Goal: Task Accomplishment & Management: Complete application form

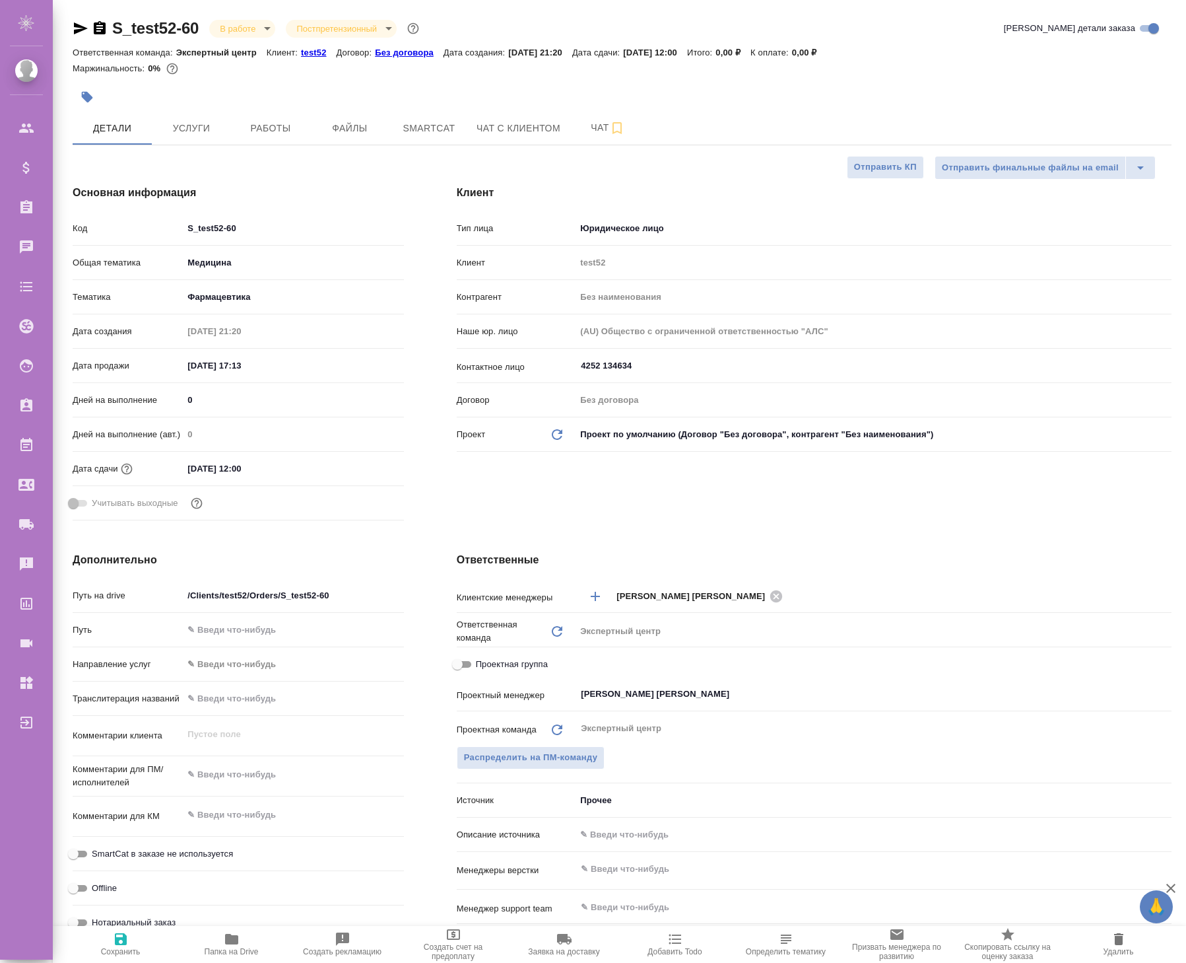
select select "RU"
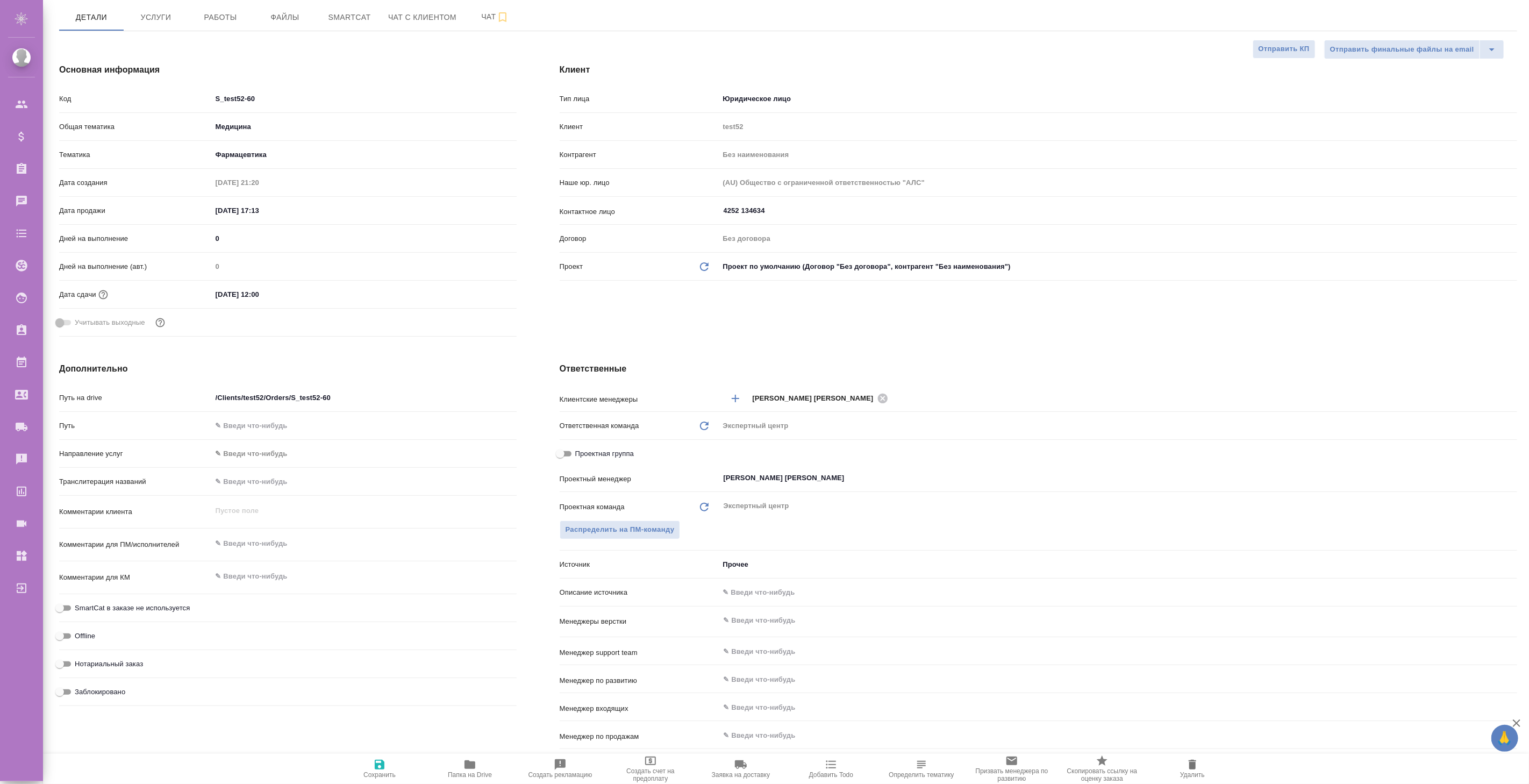
scroll to position [266, 0]
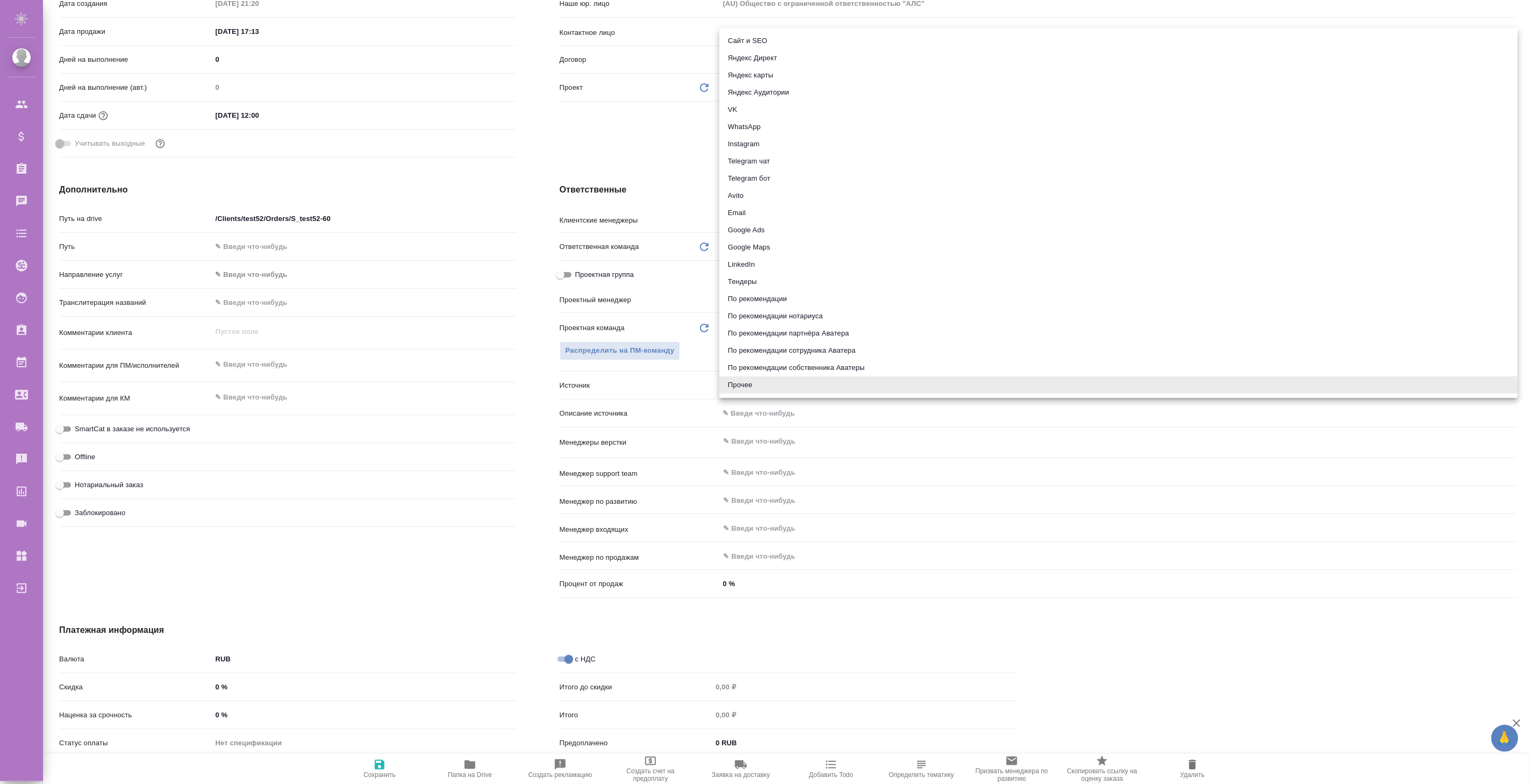
click at [776, 383] on body "🙏 .cls-1 fill:#fff; AWATERA Koroleva Valeria Клиенты Спецификации Заказы 0 Чаты…" at bounding box center [764, 392] width 1529 height 784
click at [778, 371] on li "По рекомендации собственника Аватеры" at bounding box center [1118, 367] width 798 height 17
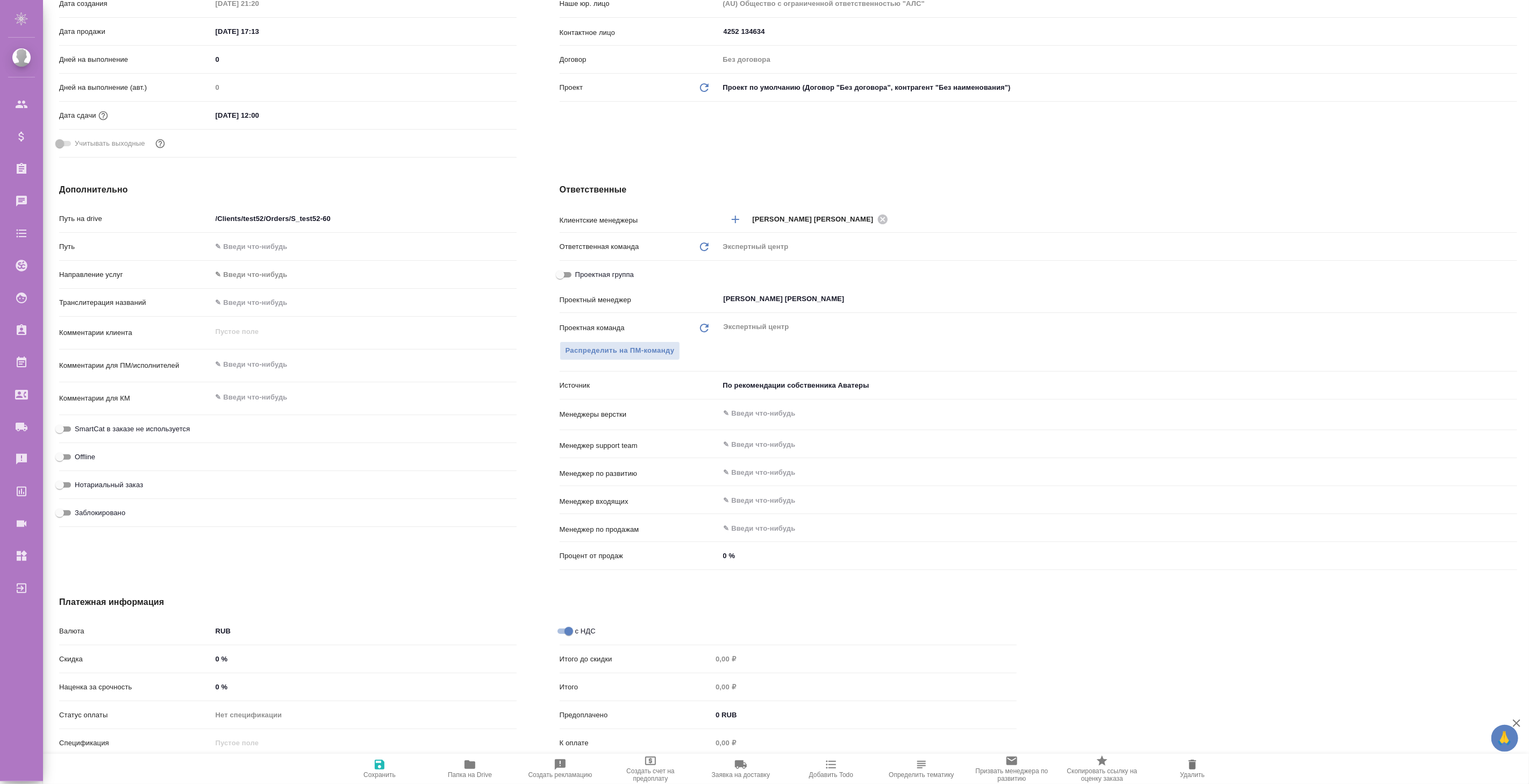
click at [772, 386] on body "🙏 .cls-1 fill:#fff; AWATERA Koroleva Valeria Клиенты Спецификации Заказы 0 Чаты…" at bounding box center [764, 392] width 1529 height 784
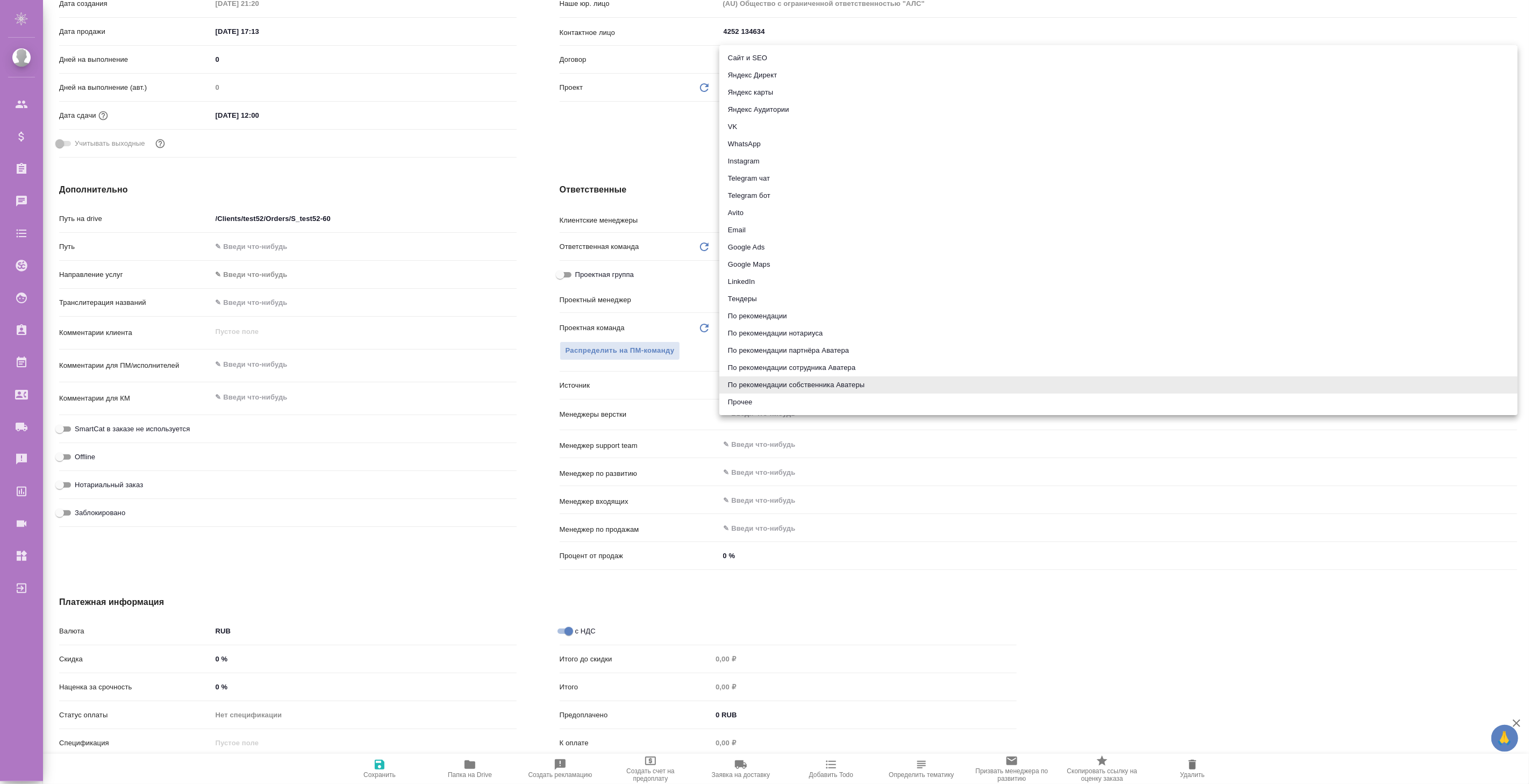
click at [771, 396] on li "Прочее" at bounding box center [1118, 401] width 798 height 17
type input "other"
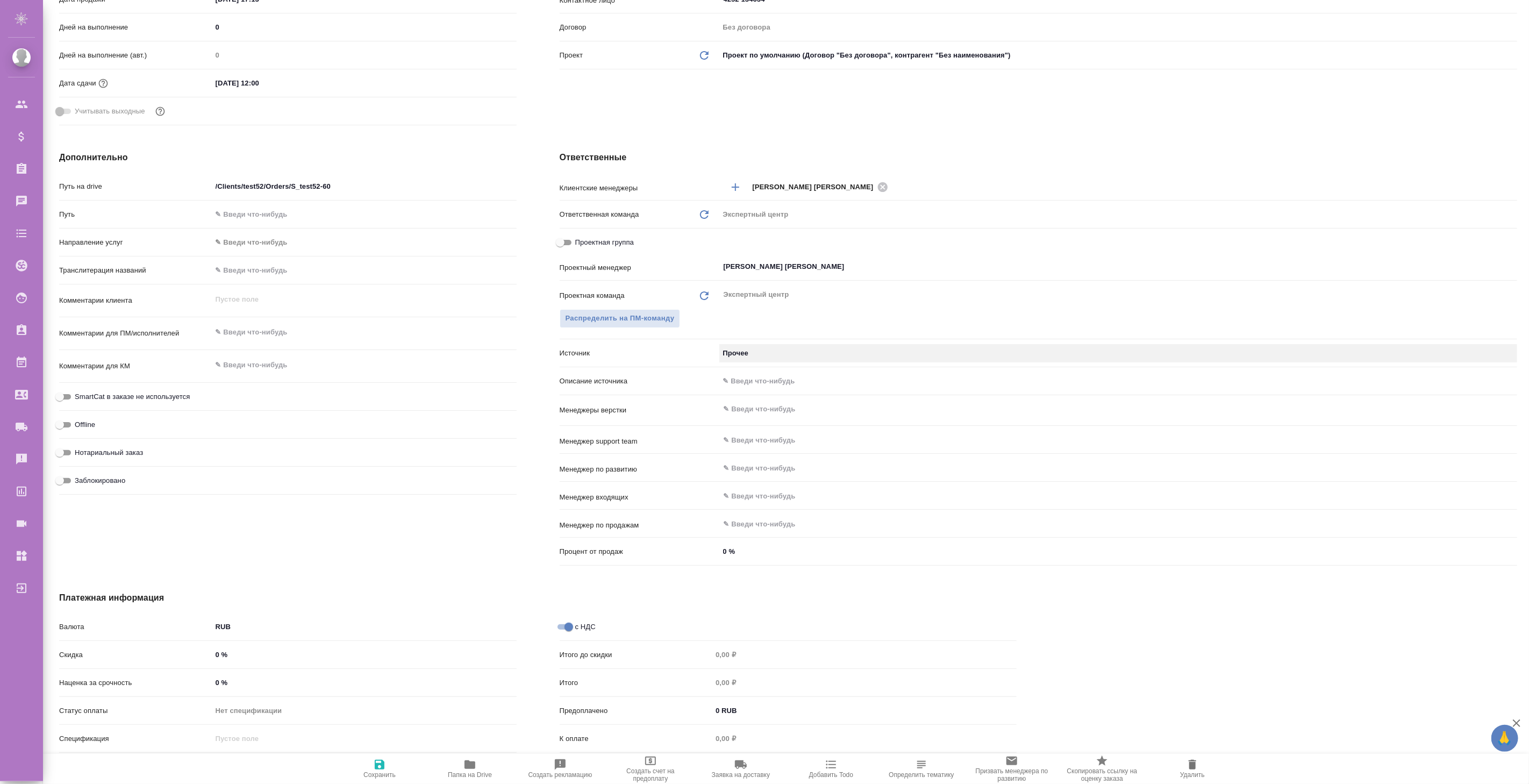
scroll to position [120, 0]
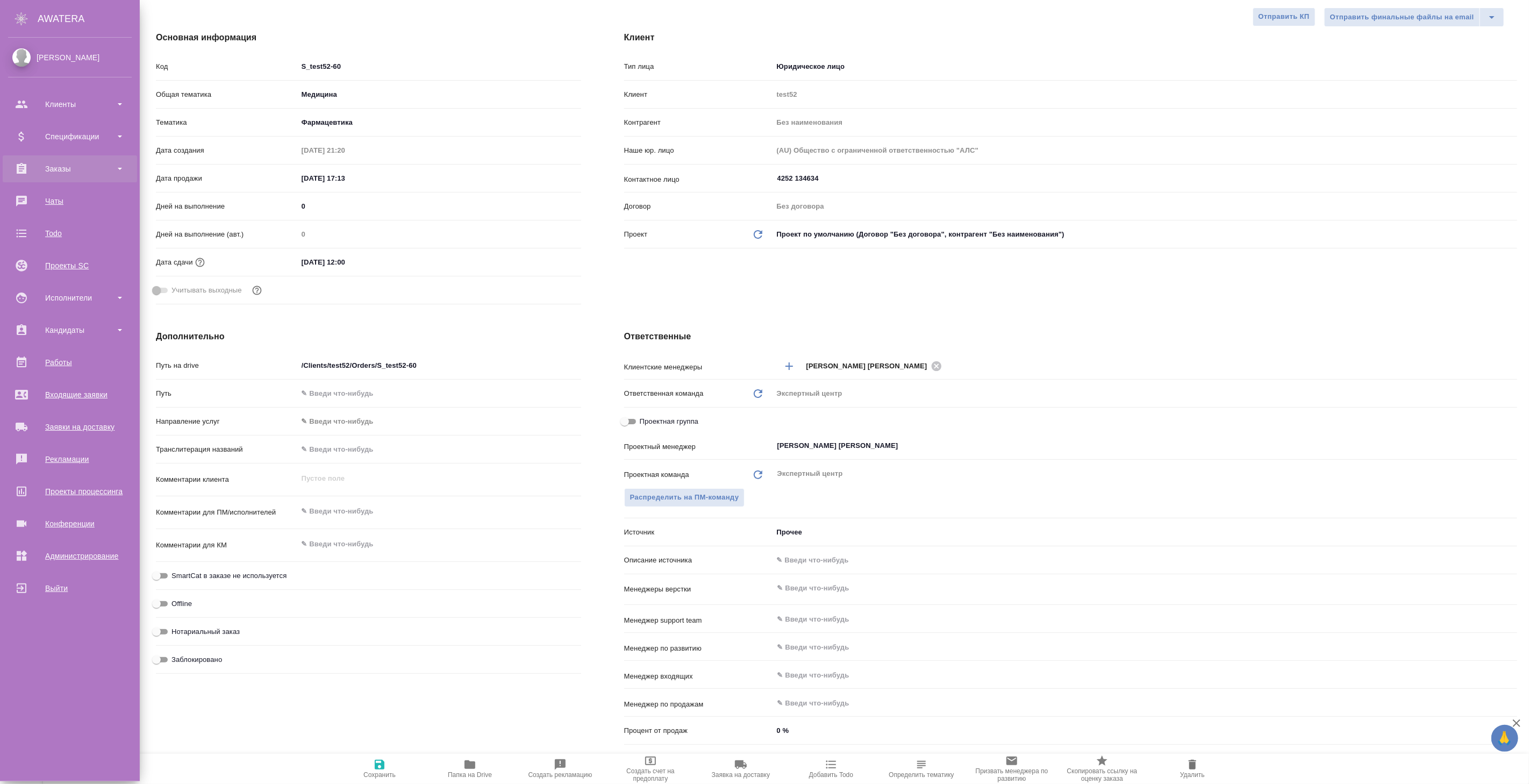
click at [68, 164] on div "Заказы" at bounding box center [70, 169] width 124 height 16
click at [73, 202] on div "Все заказы" at bounding box center [70, 198] width 113 height 11
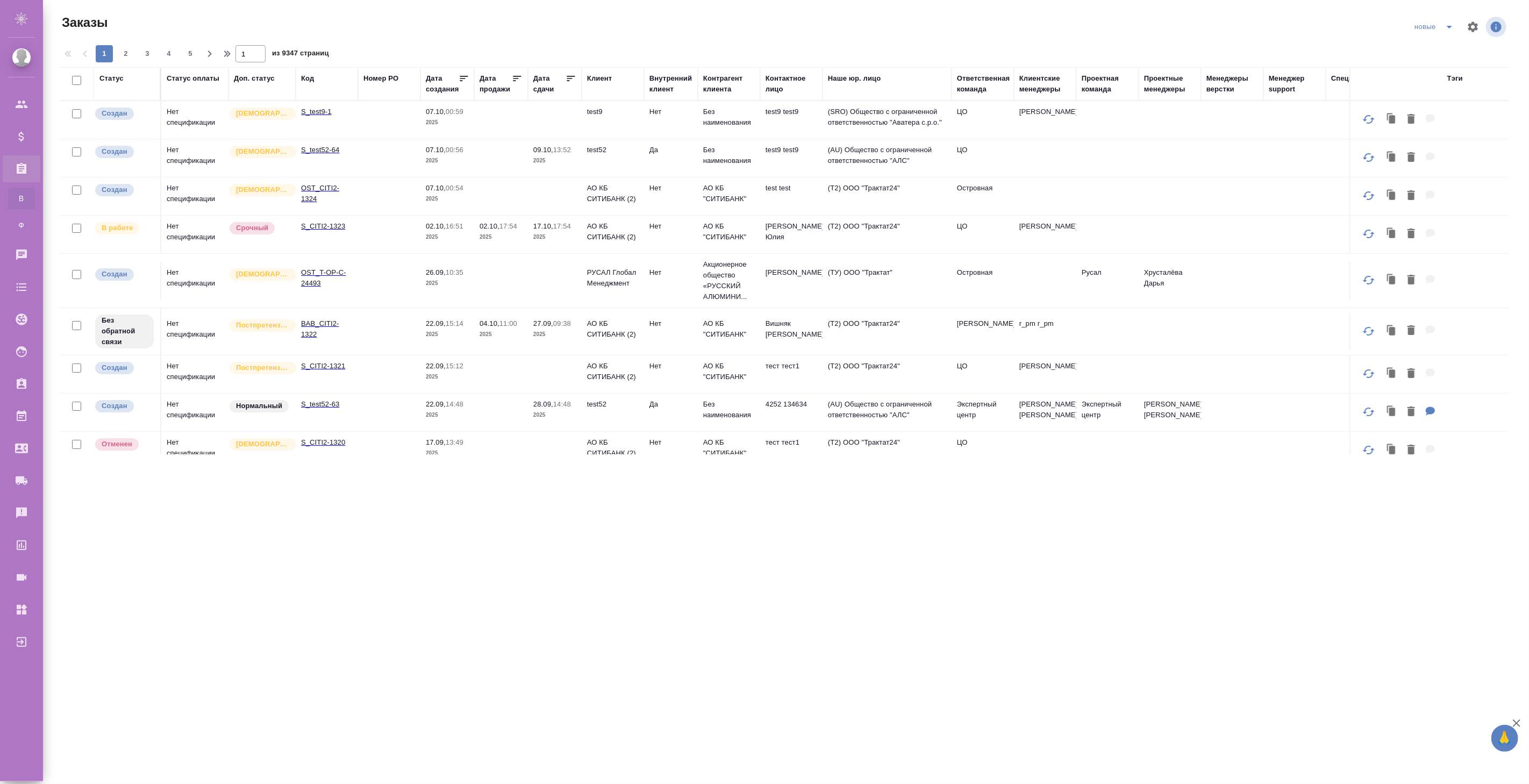
click at [573, 113] on td at bounding box center [554, 120] width 54 height 37
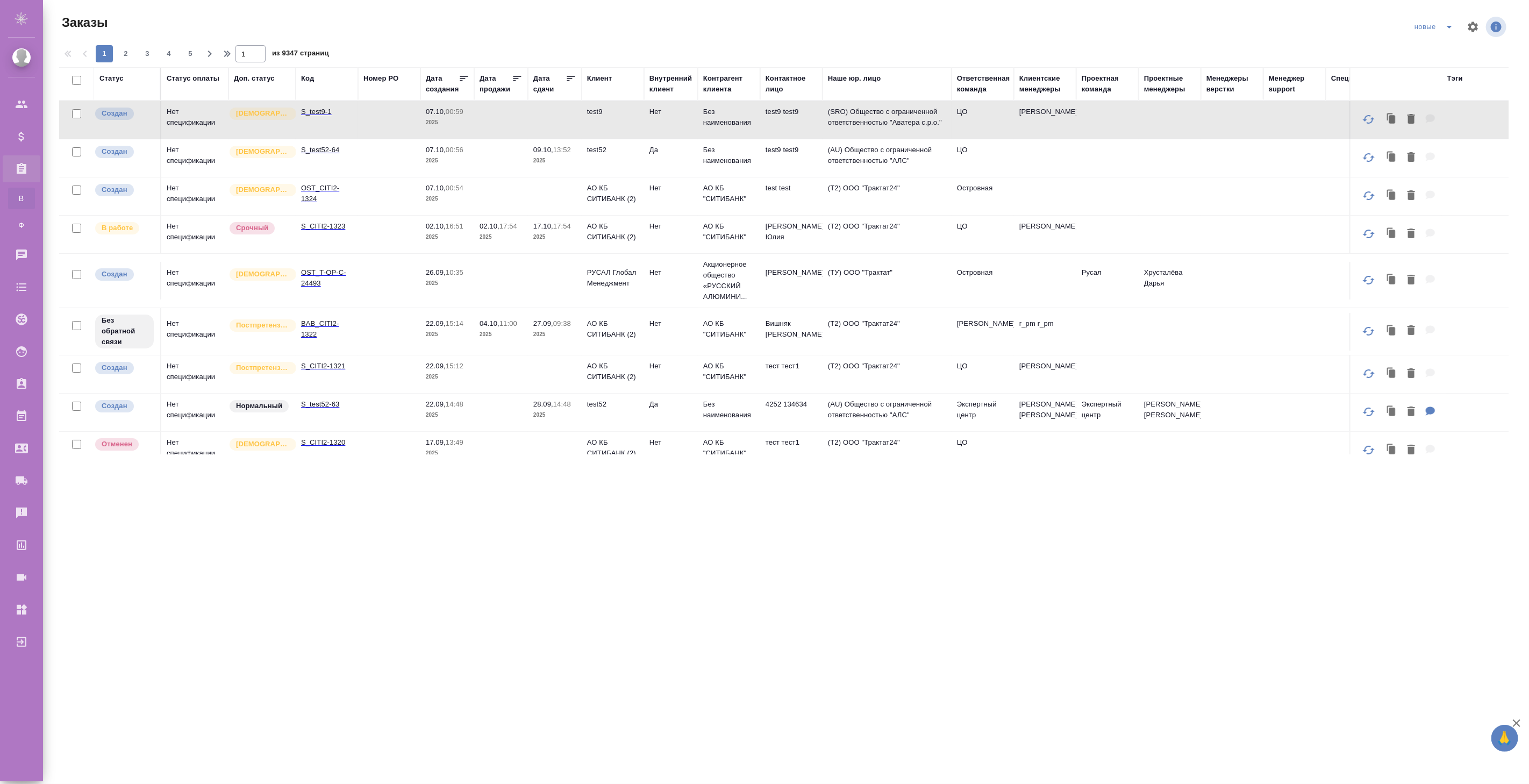
click at [366, 278] on td at bounding box center [389, 281] width 63 height 37
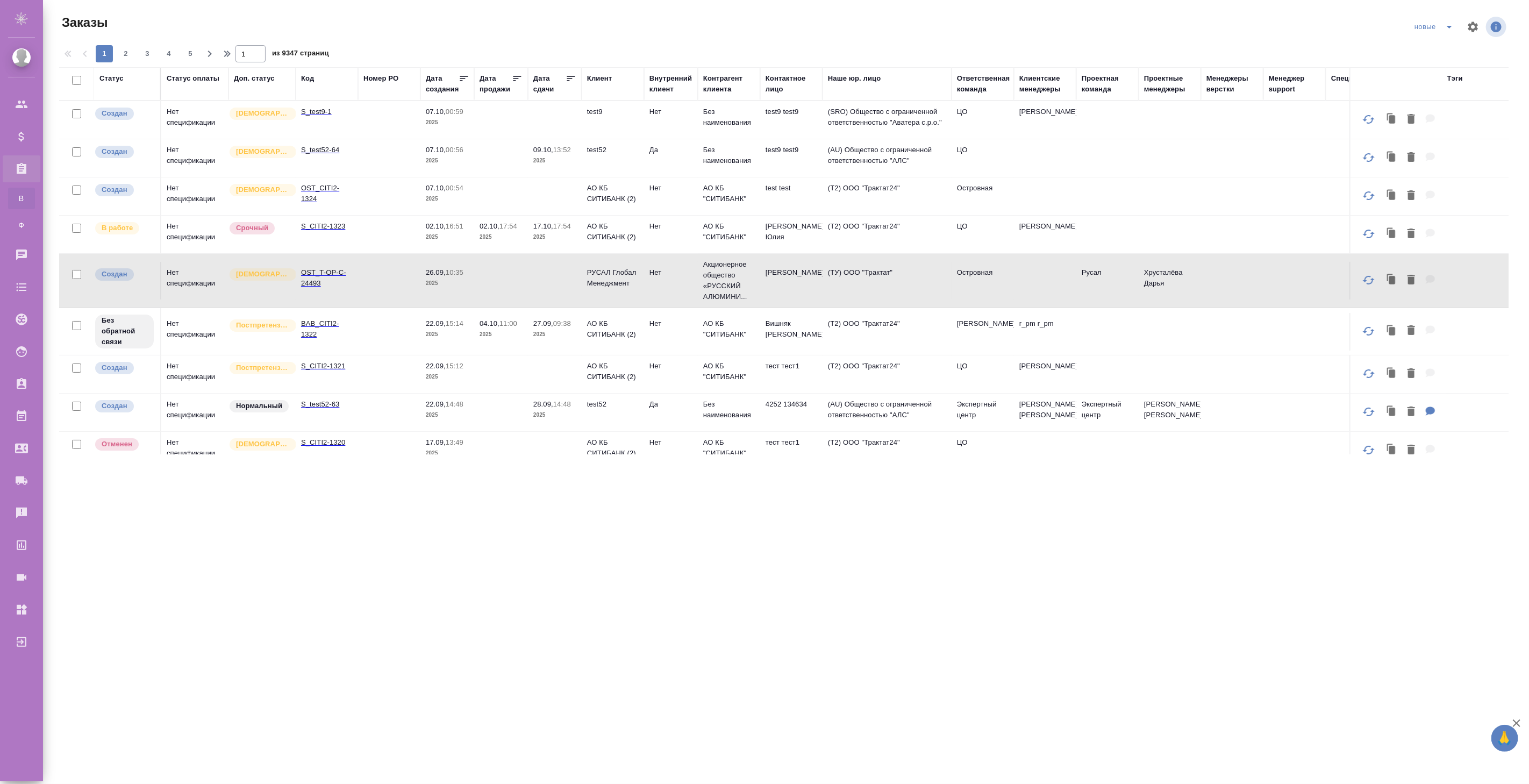
click at [447, 334] on p "2025" at bounding box center [447, 334] width 43 height 11
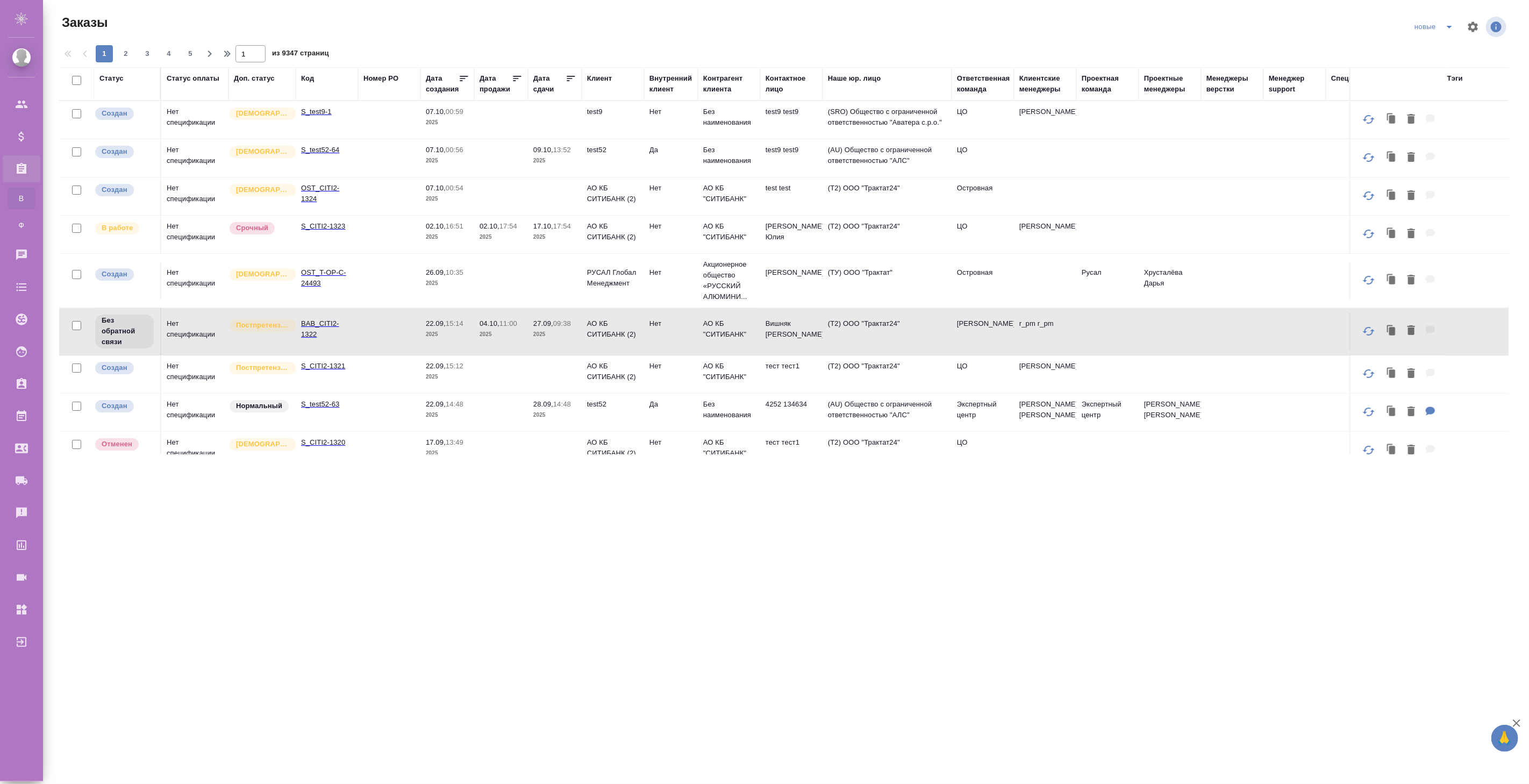
click at [503, 370] on td at bounding box center [501, 374] width 54 height 37
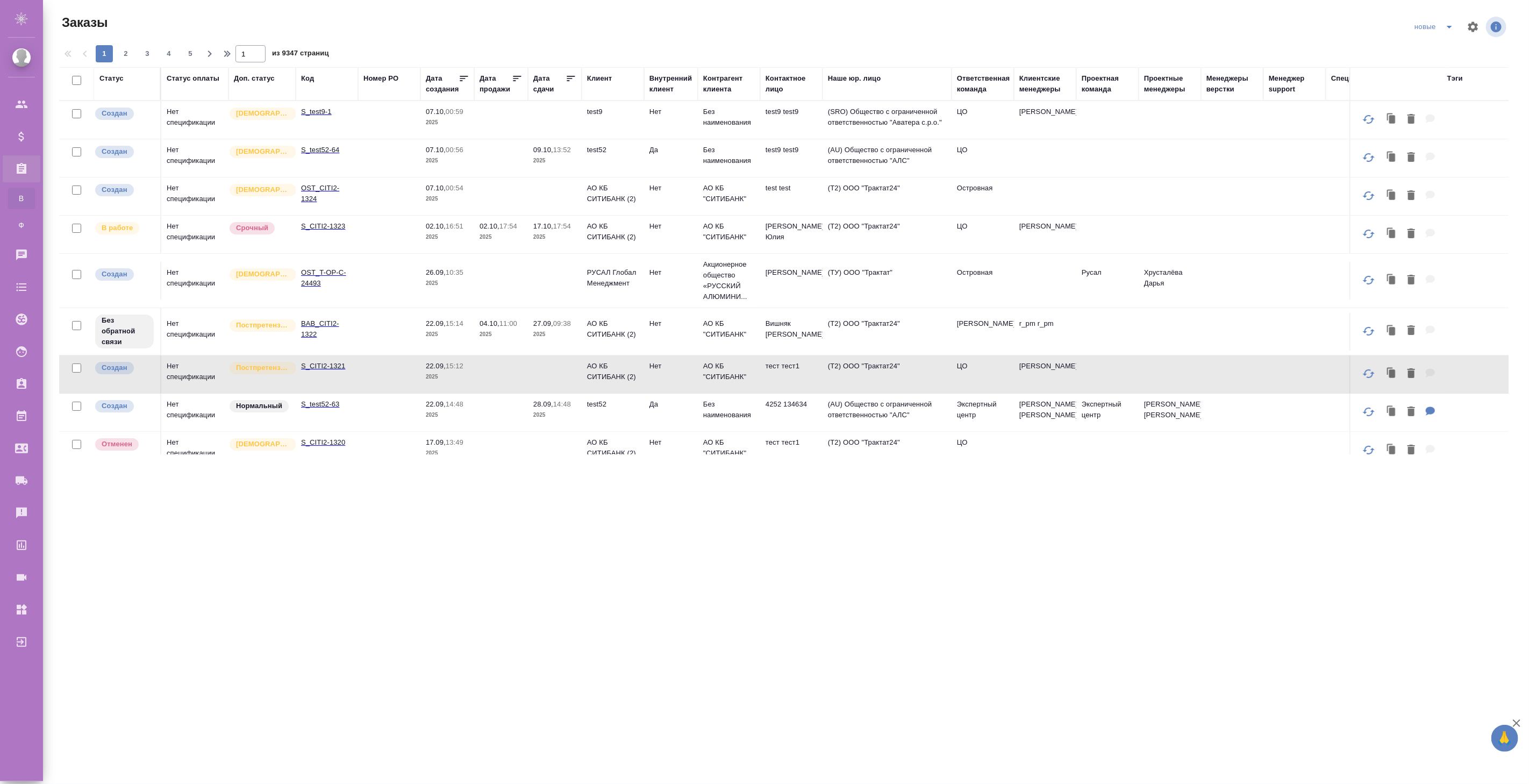
click at [474, 406] on td at bounding box center [501, 412] width 54 height 37
click at [474, 405] on td at bounding box center [501, 412] width 54 height 37
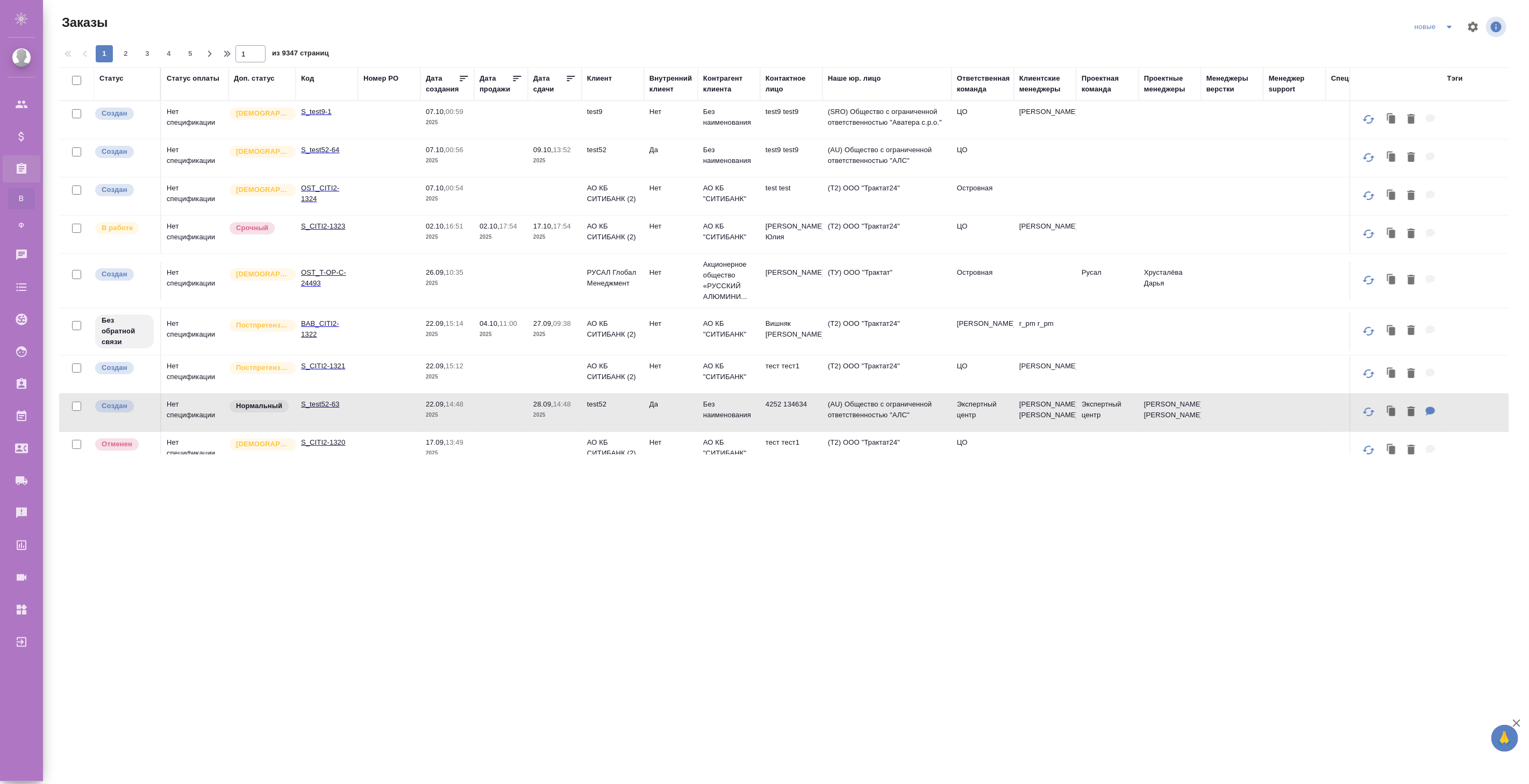
scroll to position [239, 0]
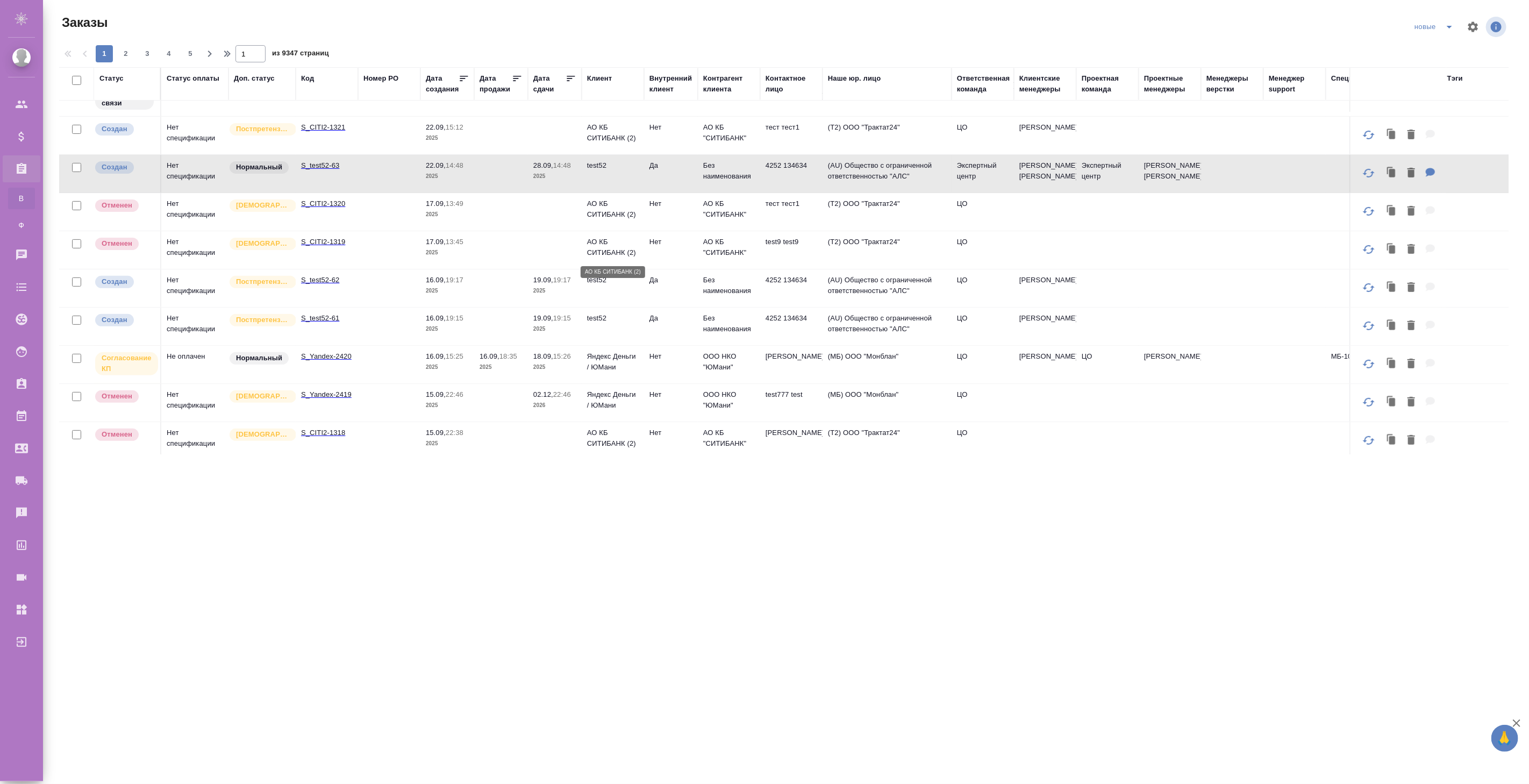
click at [606, 251] on p "АО КБ СИТИБАНК (2)" at bounding box center [612, 247] width 51 height 21
click at [606, 250] on p "АО КБ СИТИБАНК (2)" at bounding box center [612, 247] width 51 height 21
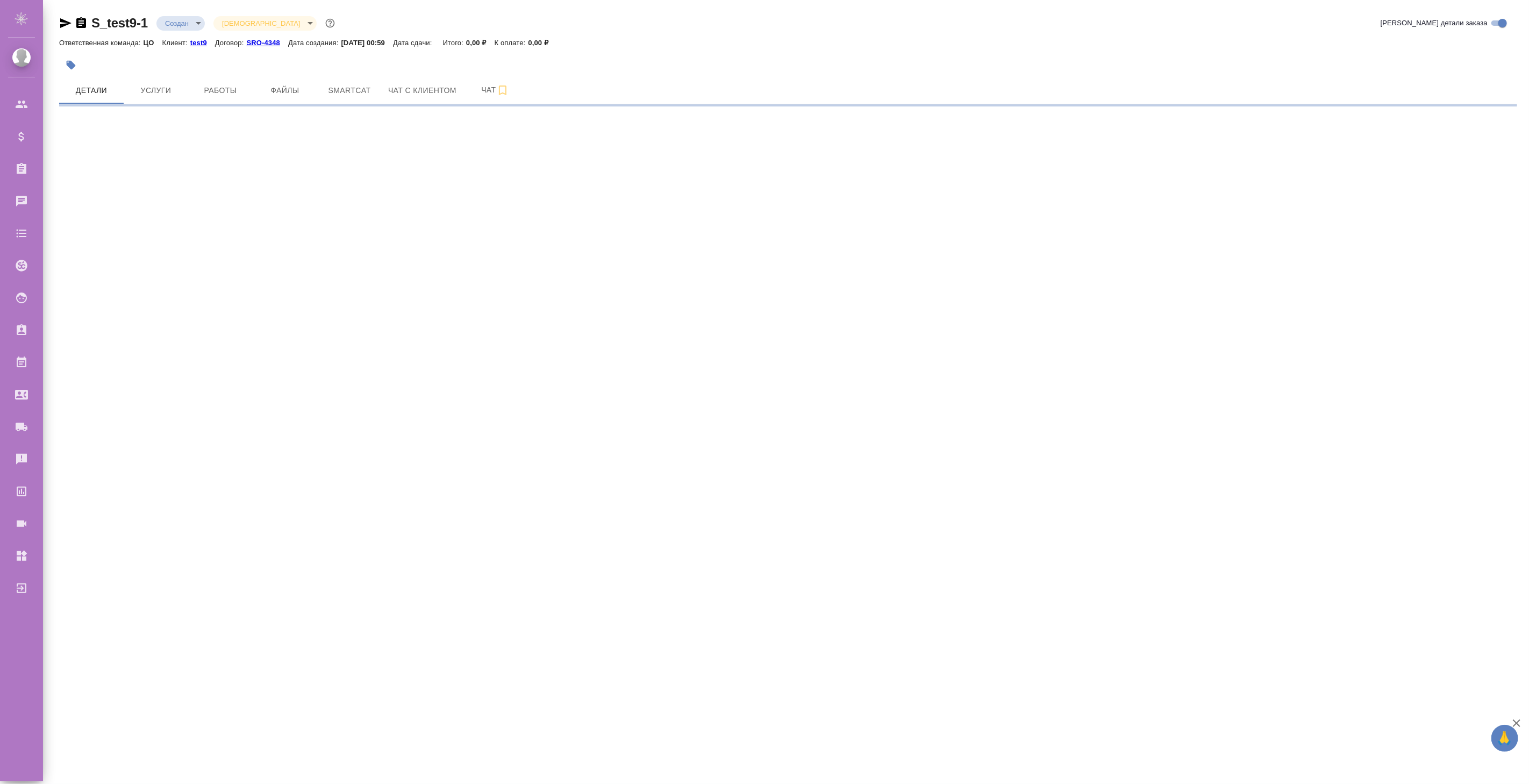
select select "RU"
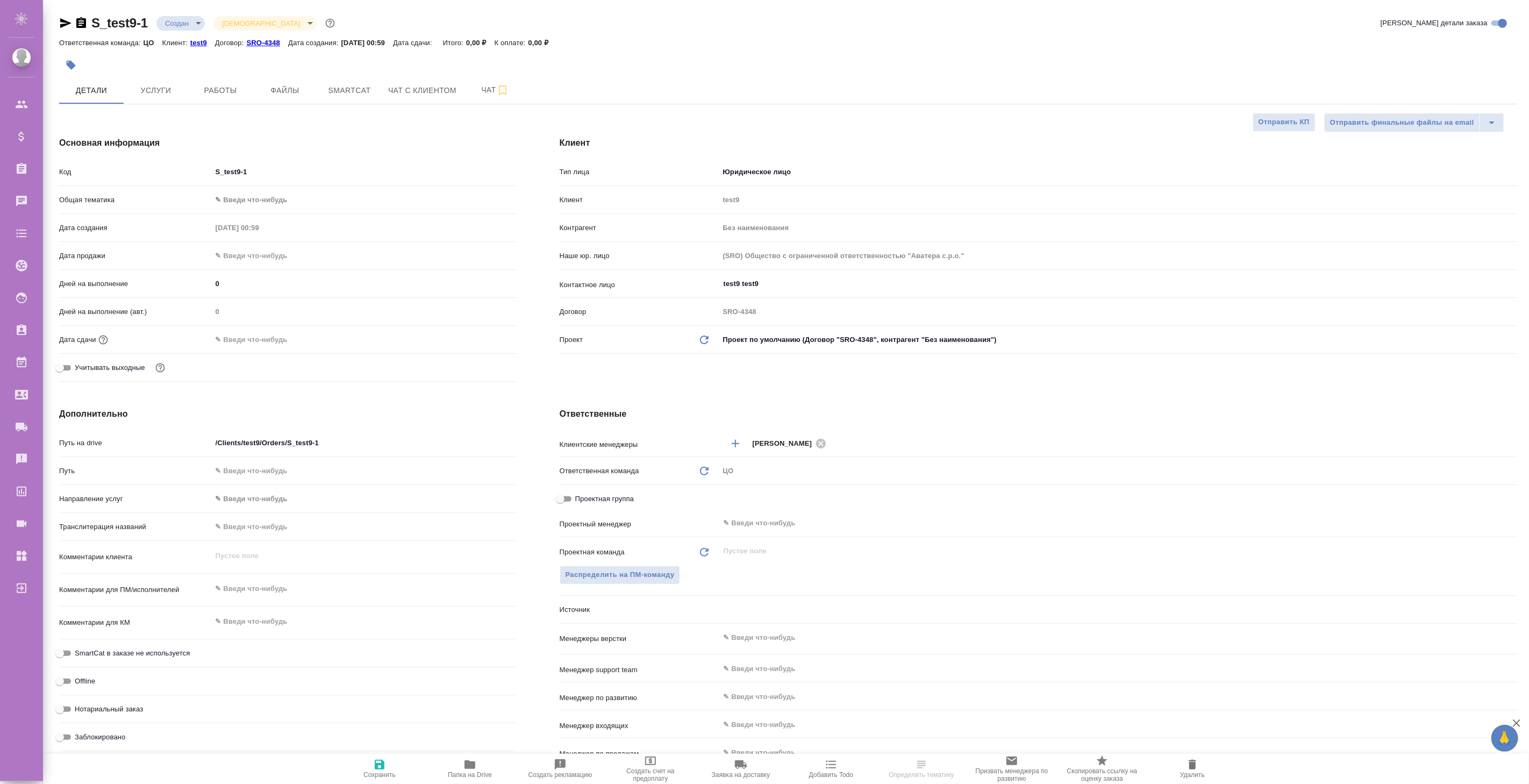
type textarea "x"
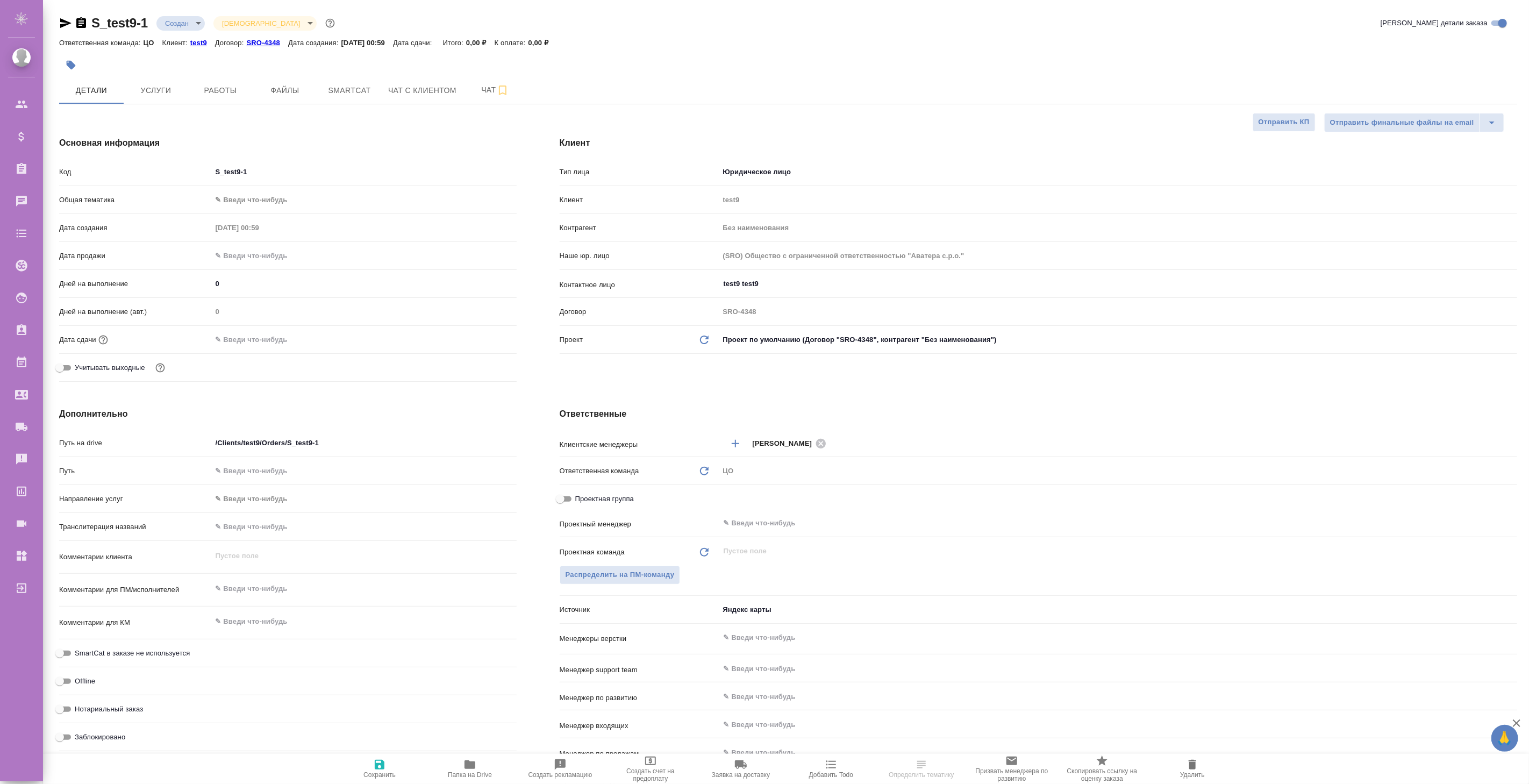
type textarea "x"
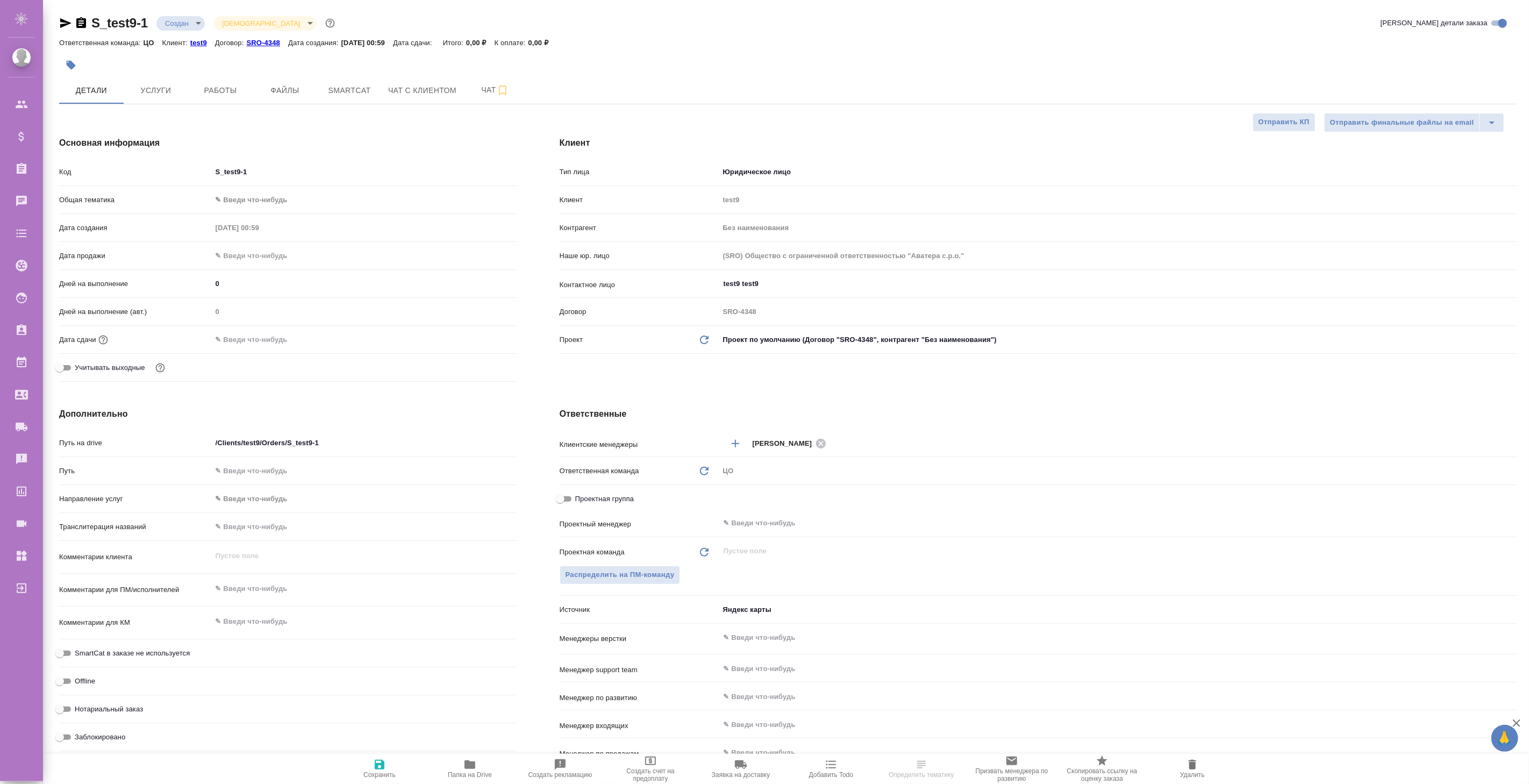
type textarea "x"
select select "RU"
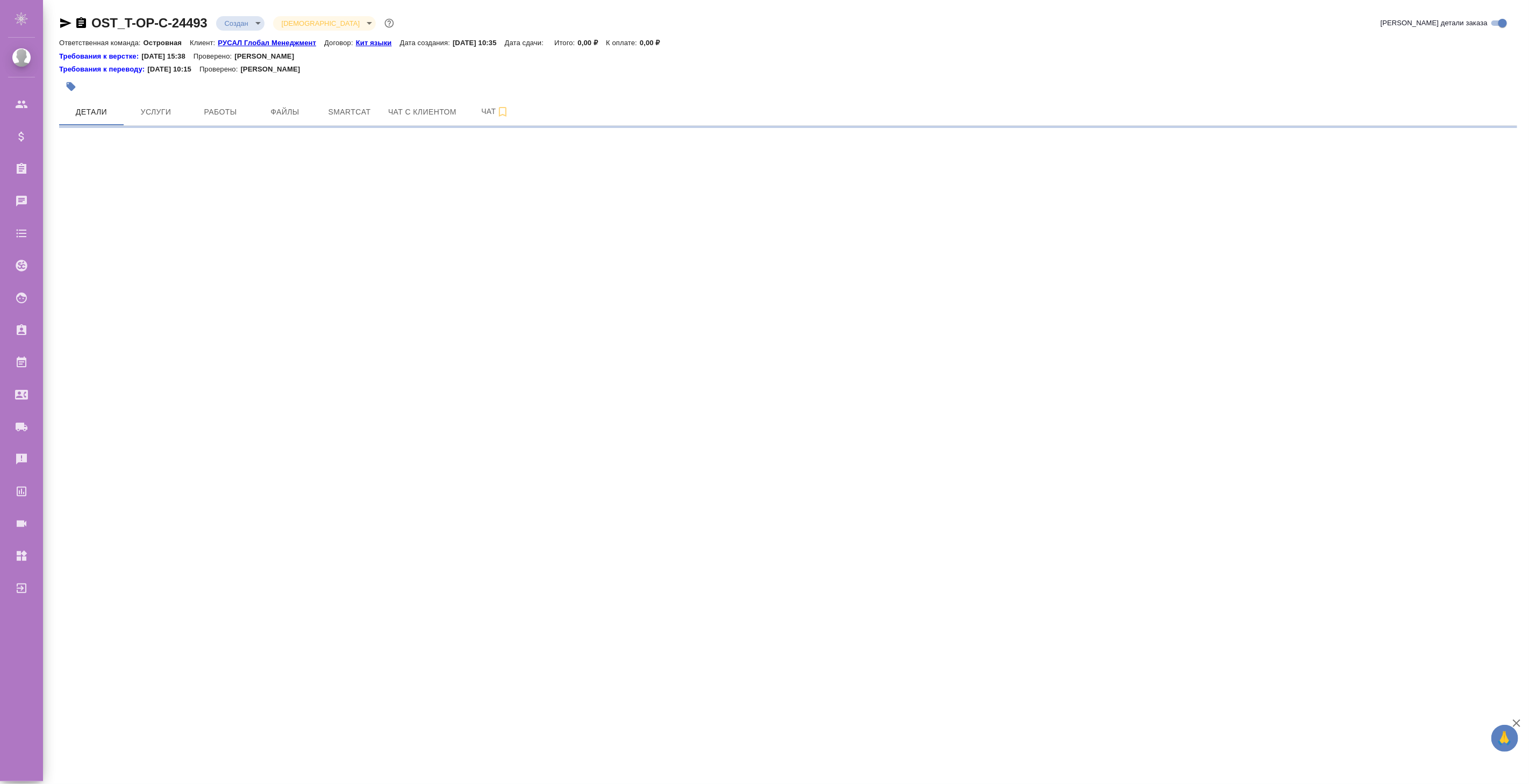
select select "RU"
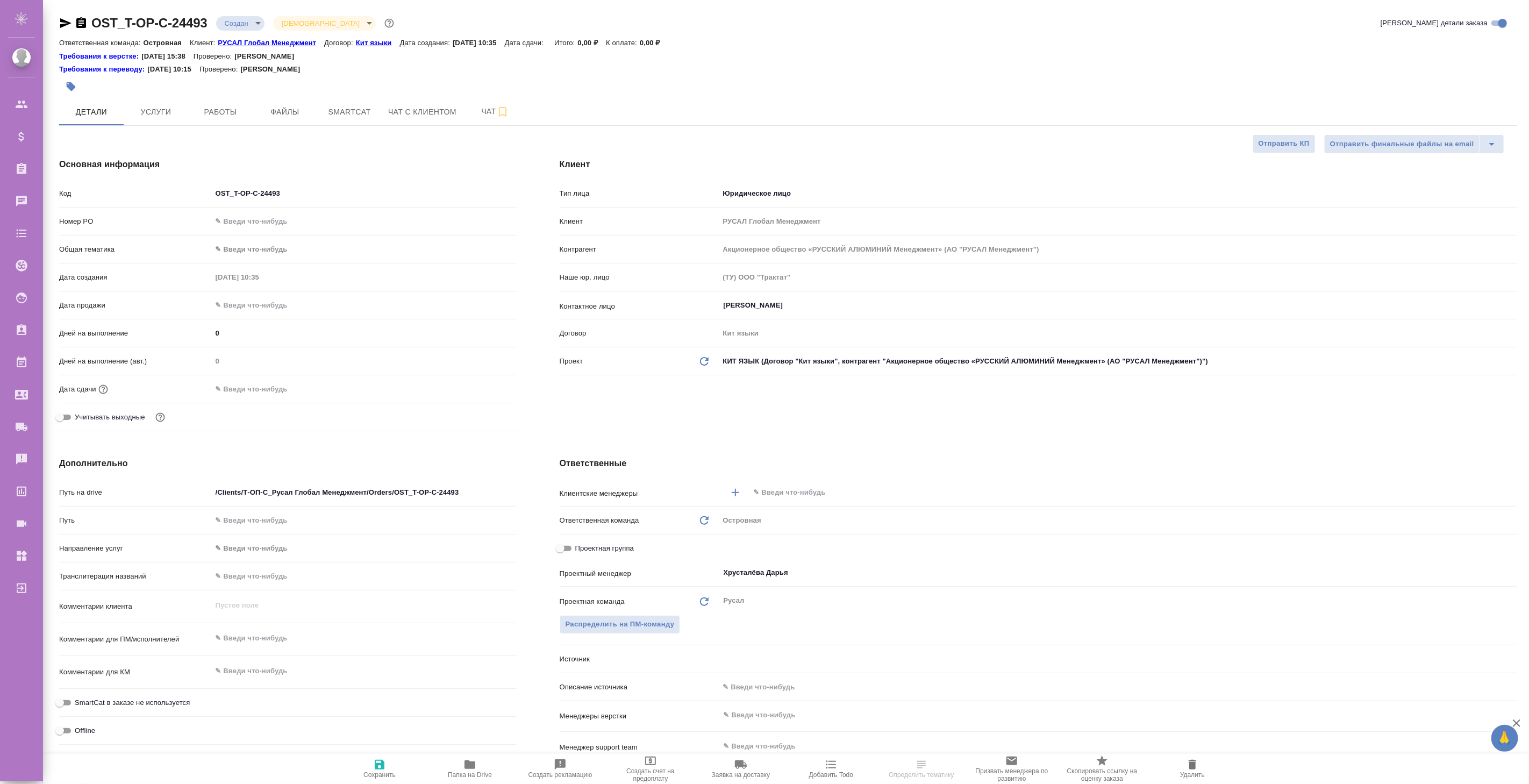
type textarea "x"
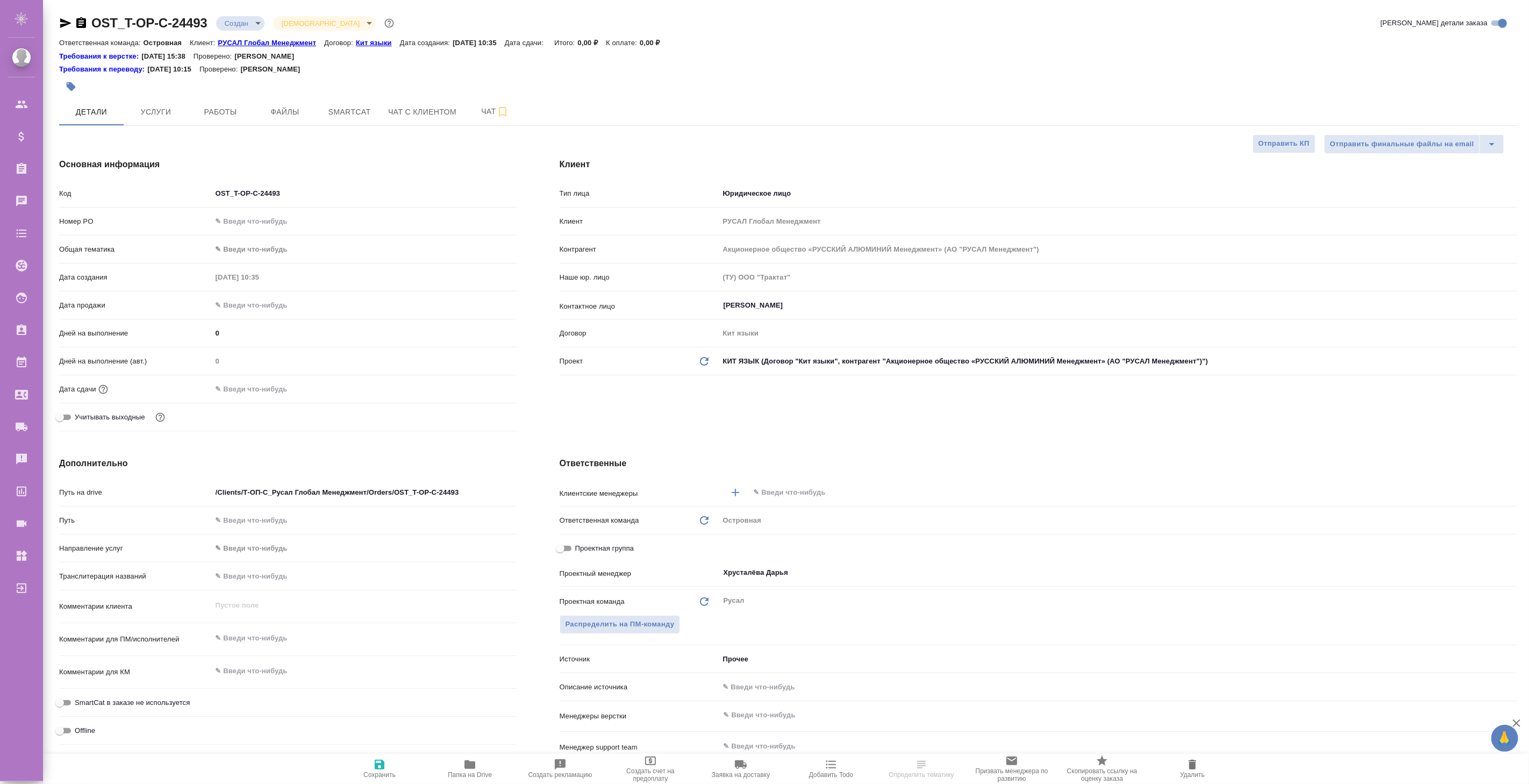
type textarea "x"
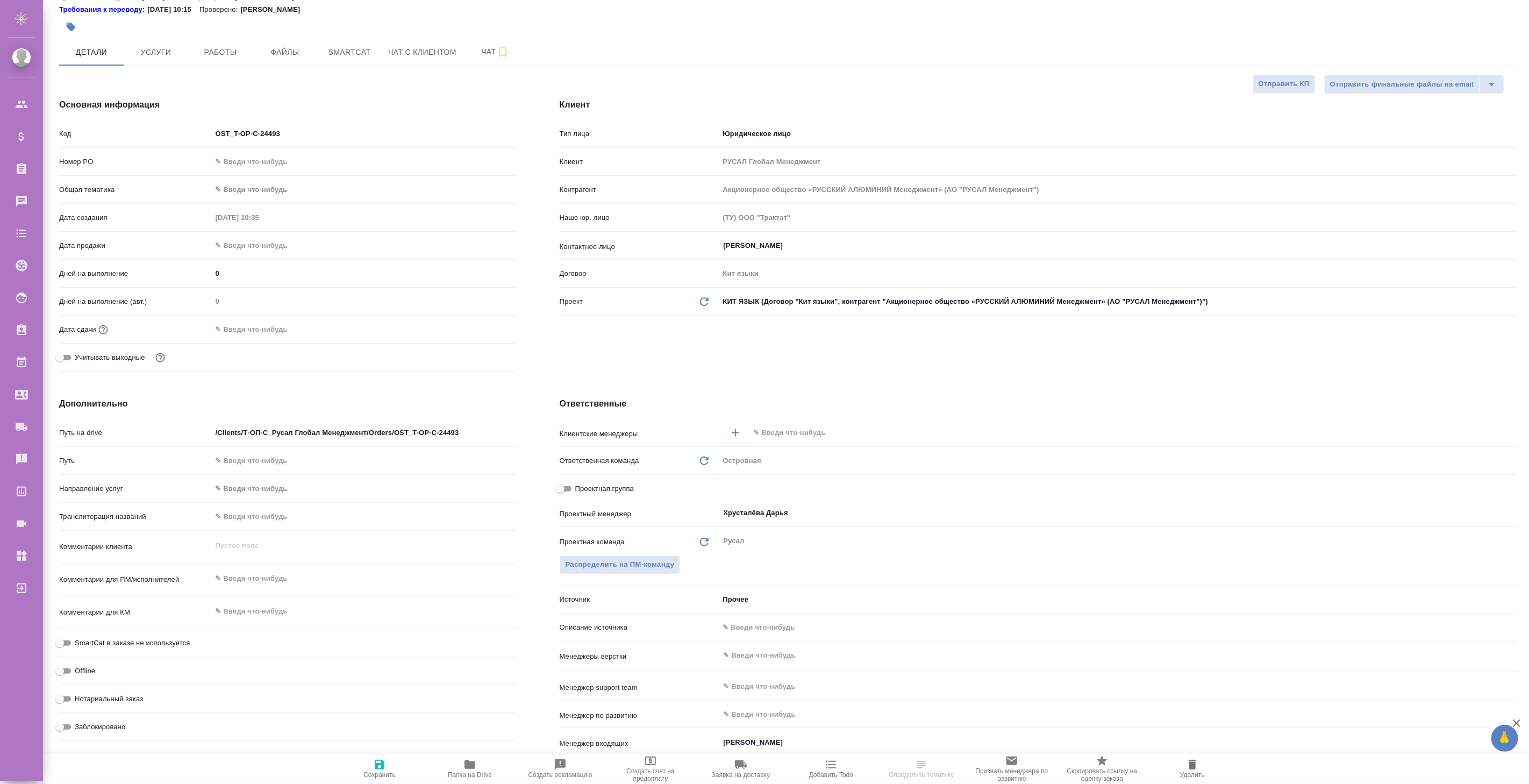
type textarea "x"
select select "RU"
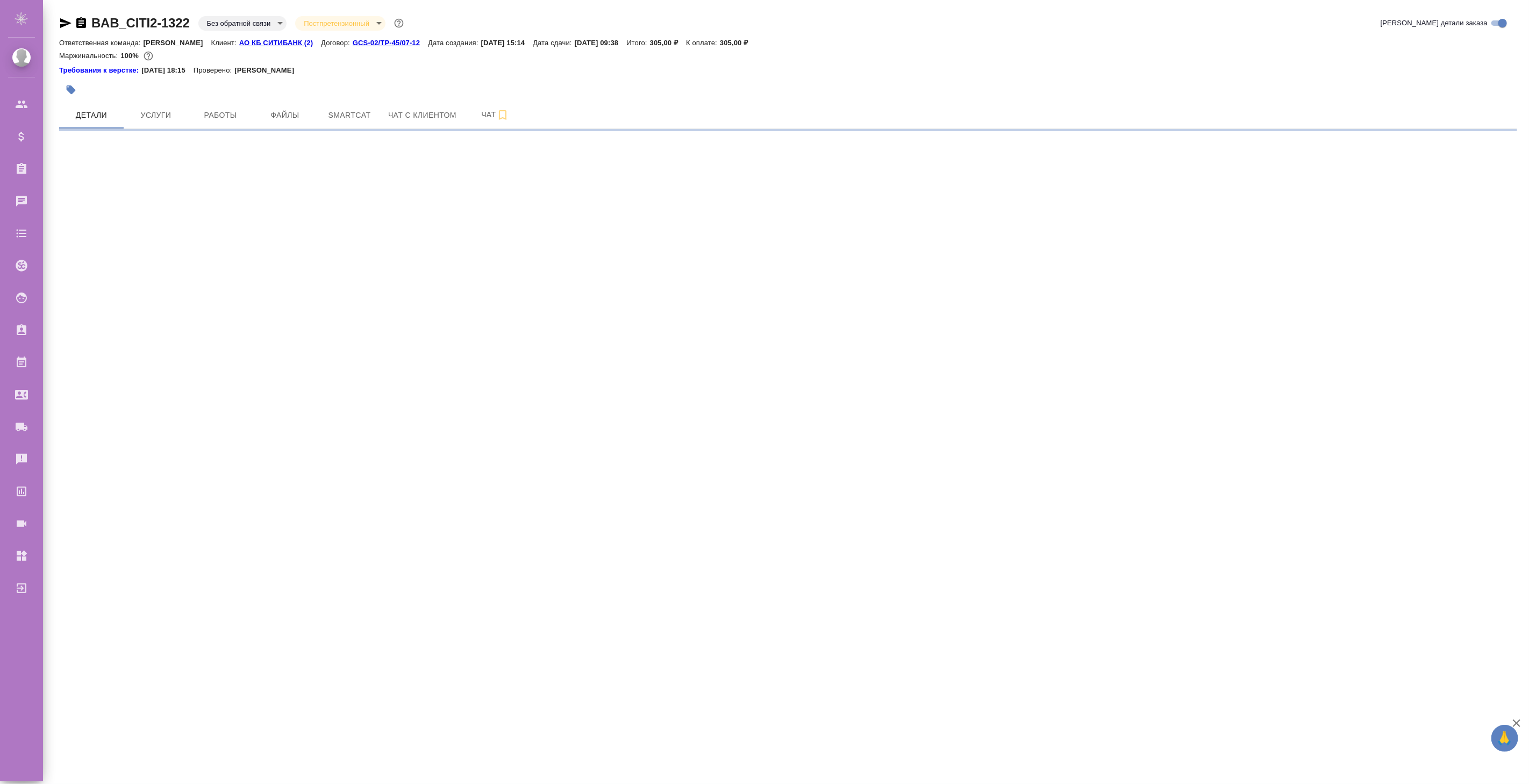
select select "RU"
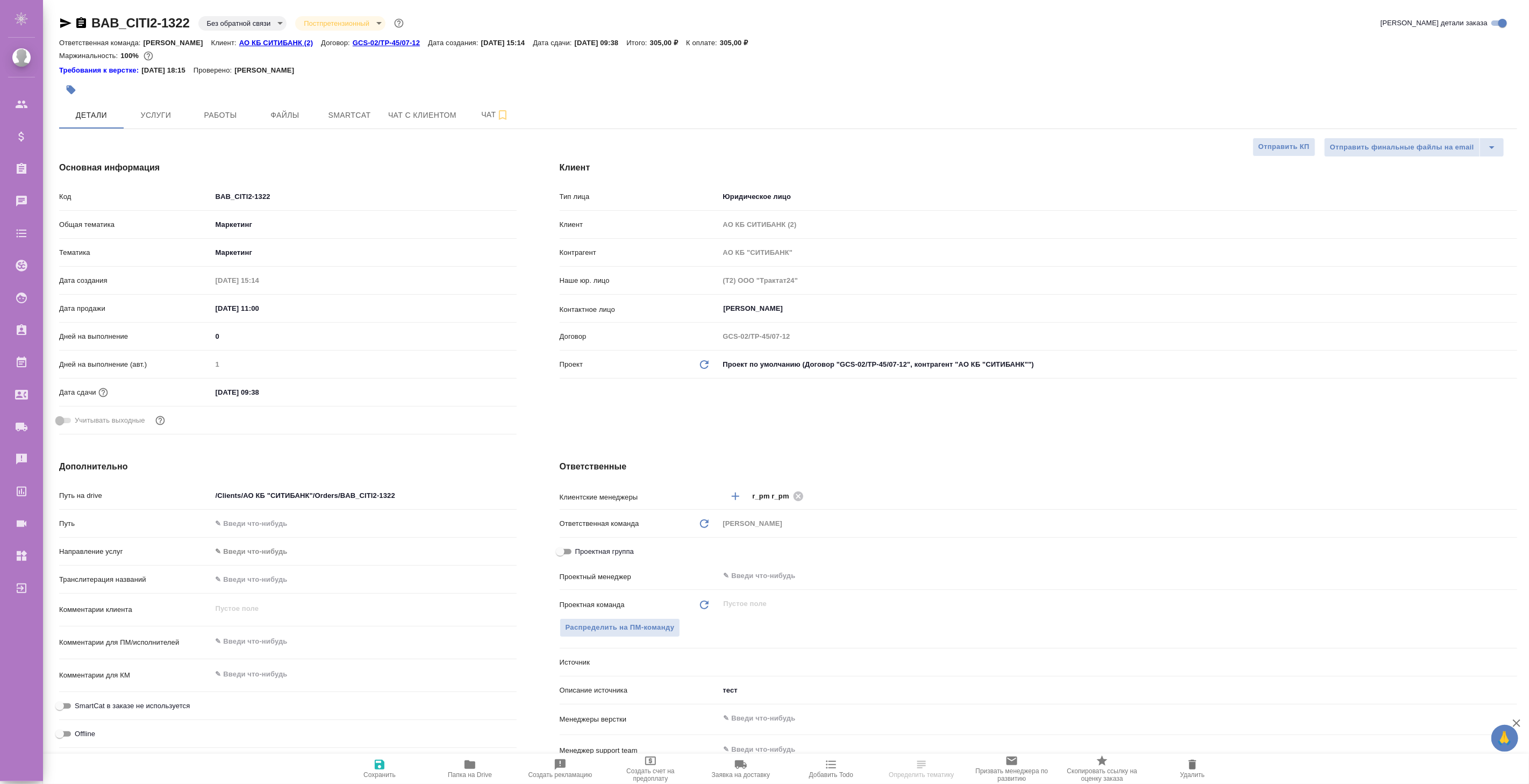
type textarea "x"
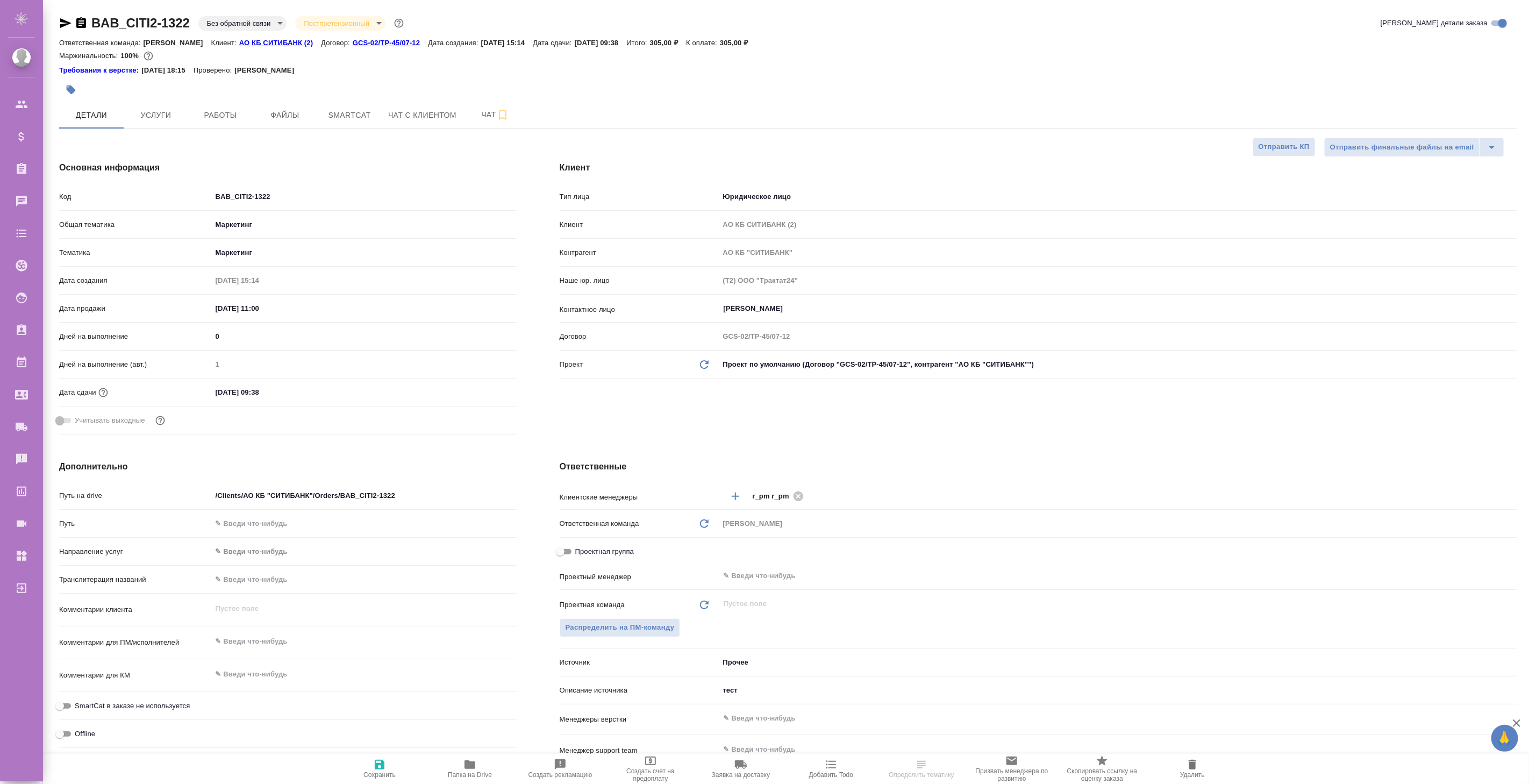
type textarea "x"
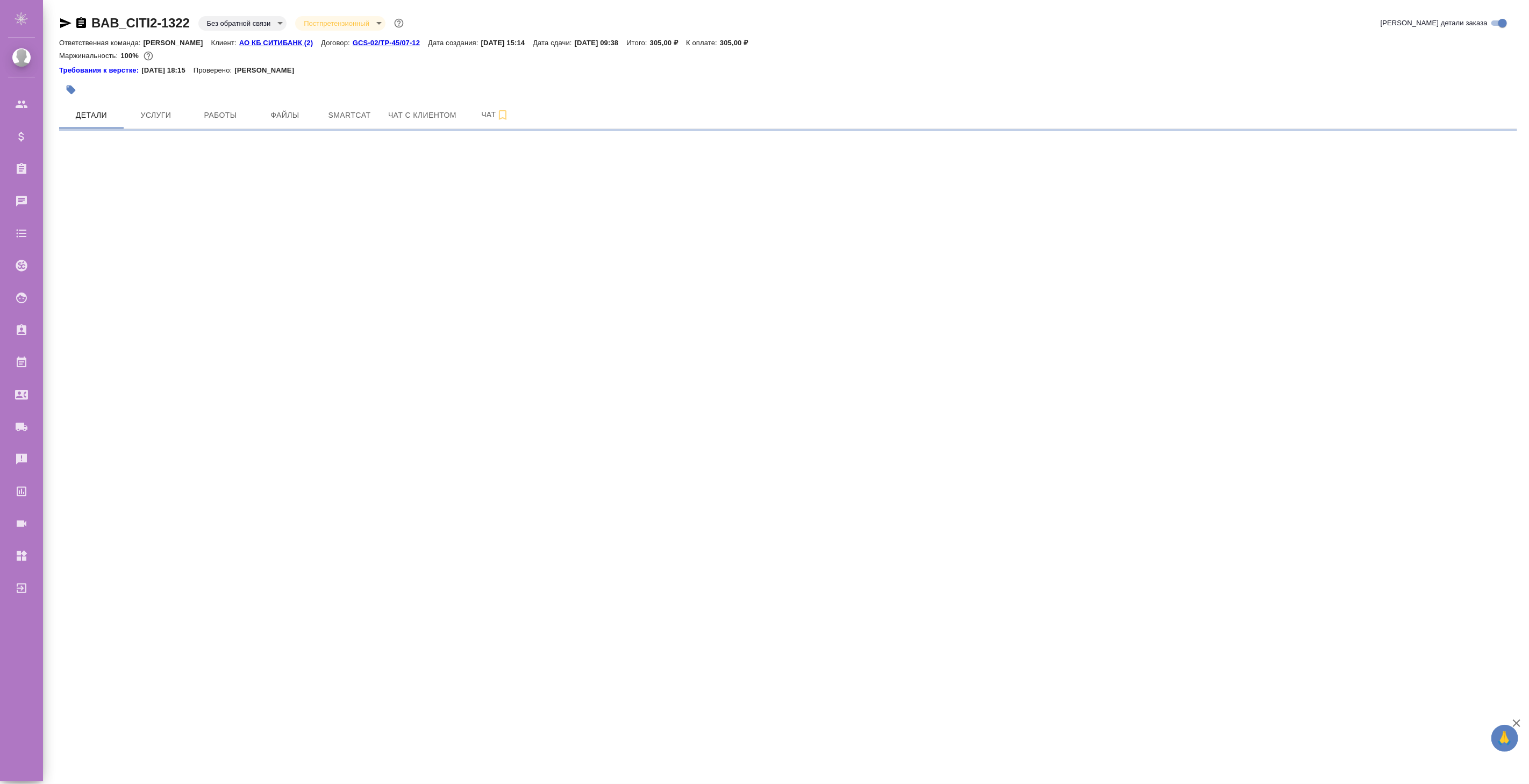
select select "RU"
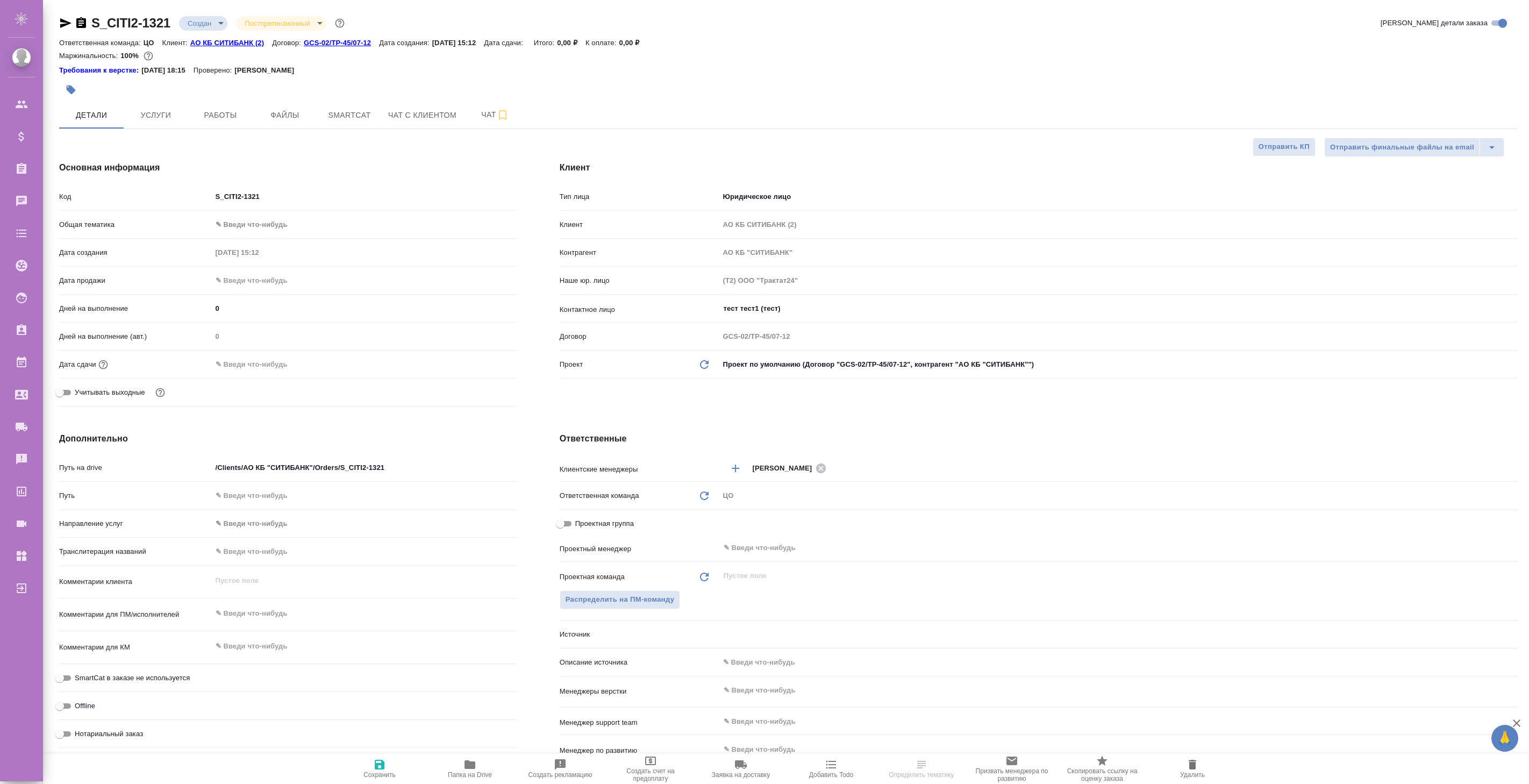
select select "RU"
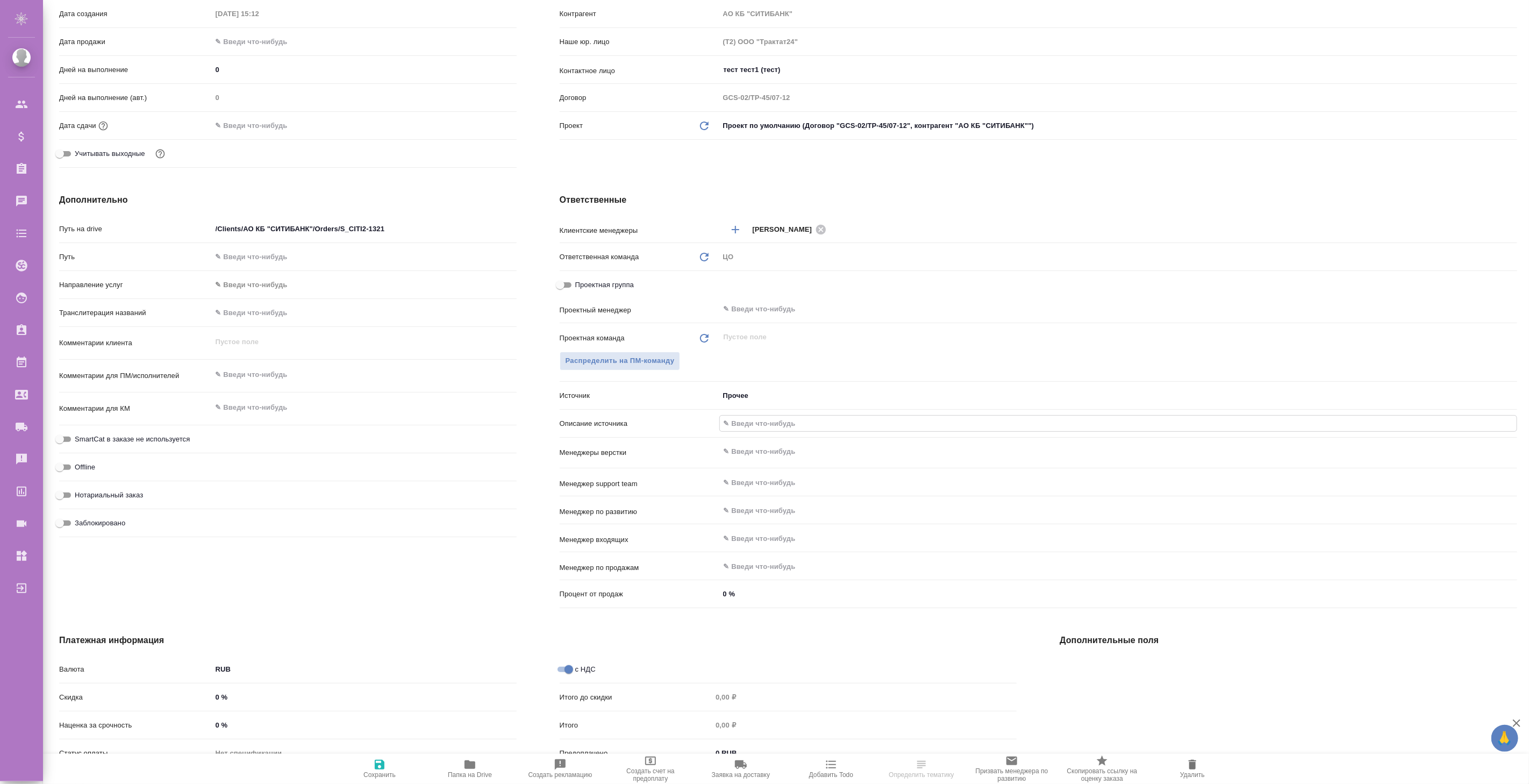
click at [773, 419] on input "text" at bounding box center [1118, 423] width 796 height 15
select select "RU"
type textarea "x"
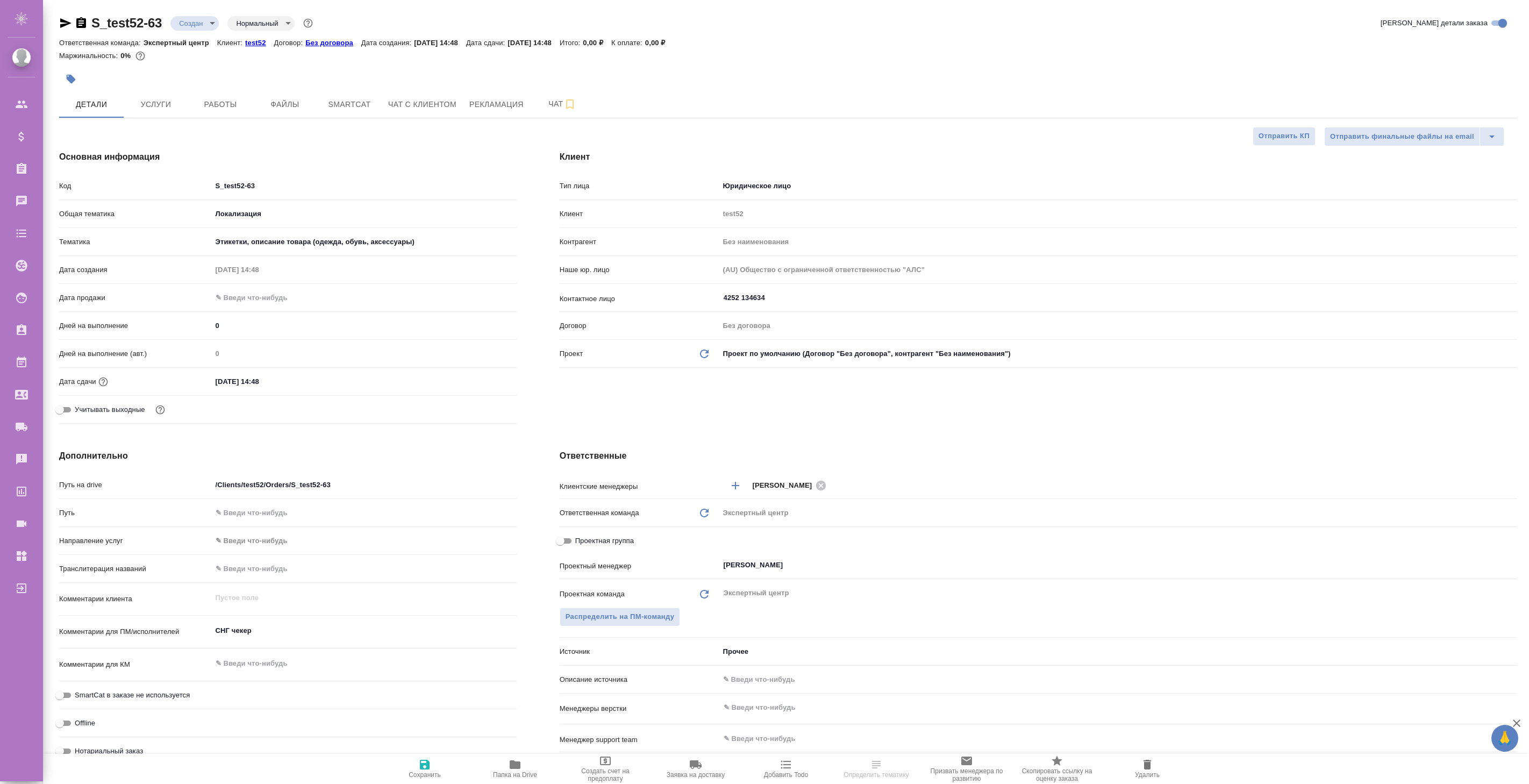
select select "RU"
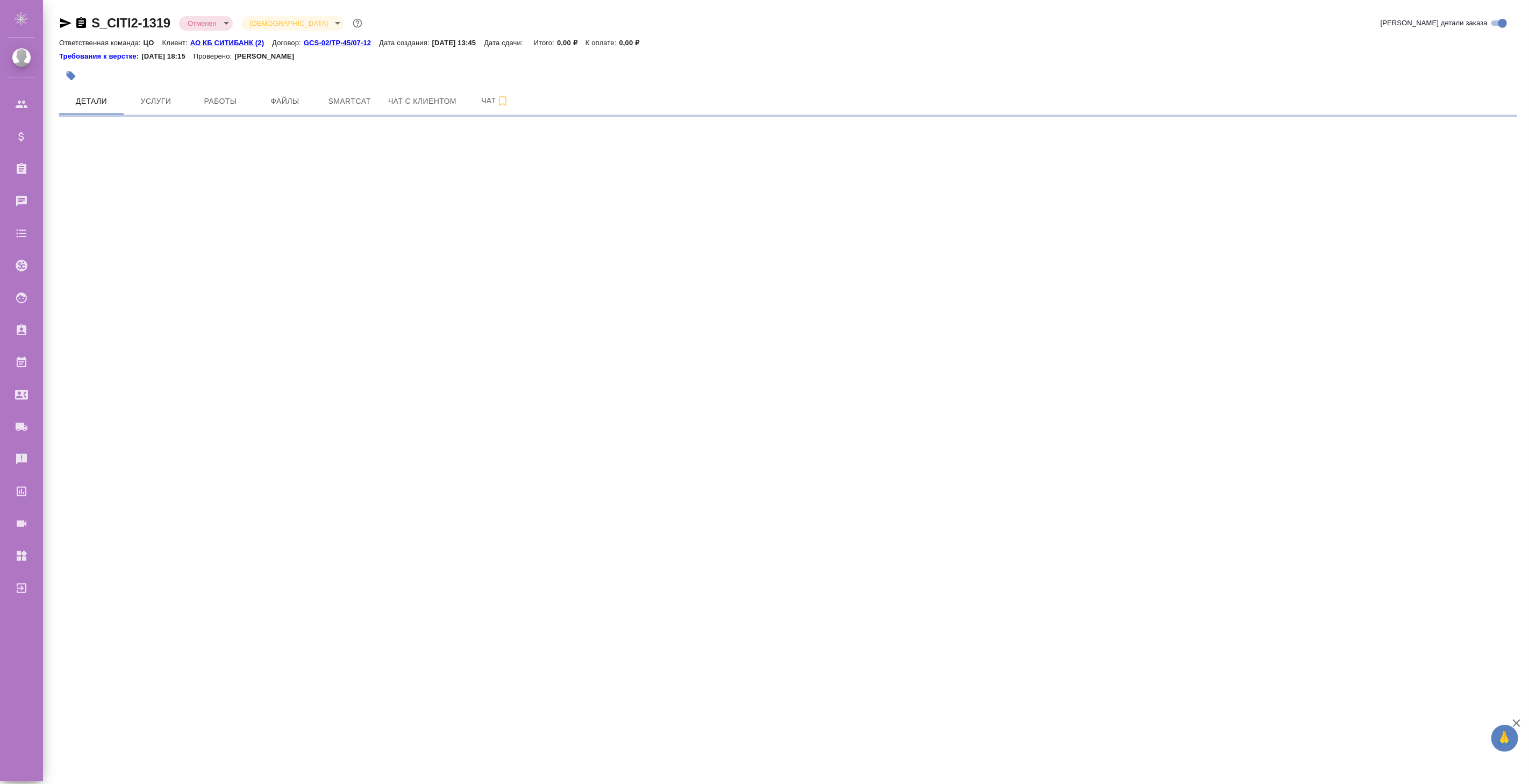
select select "RU"
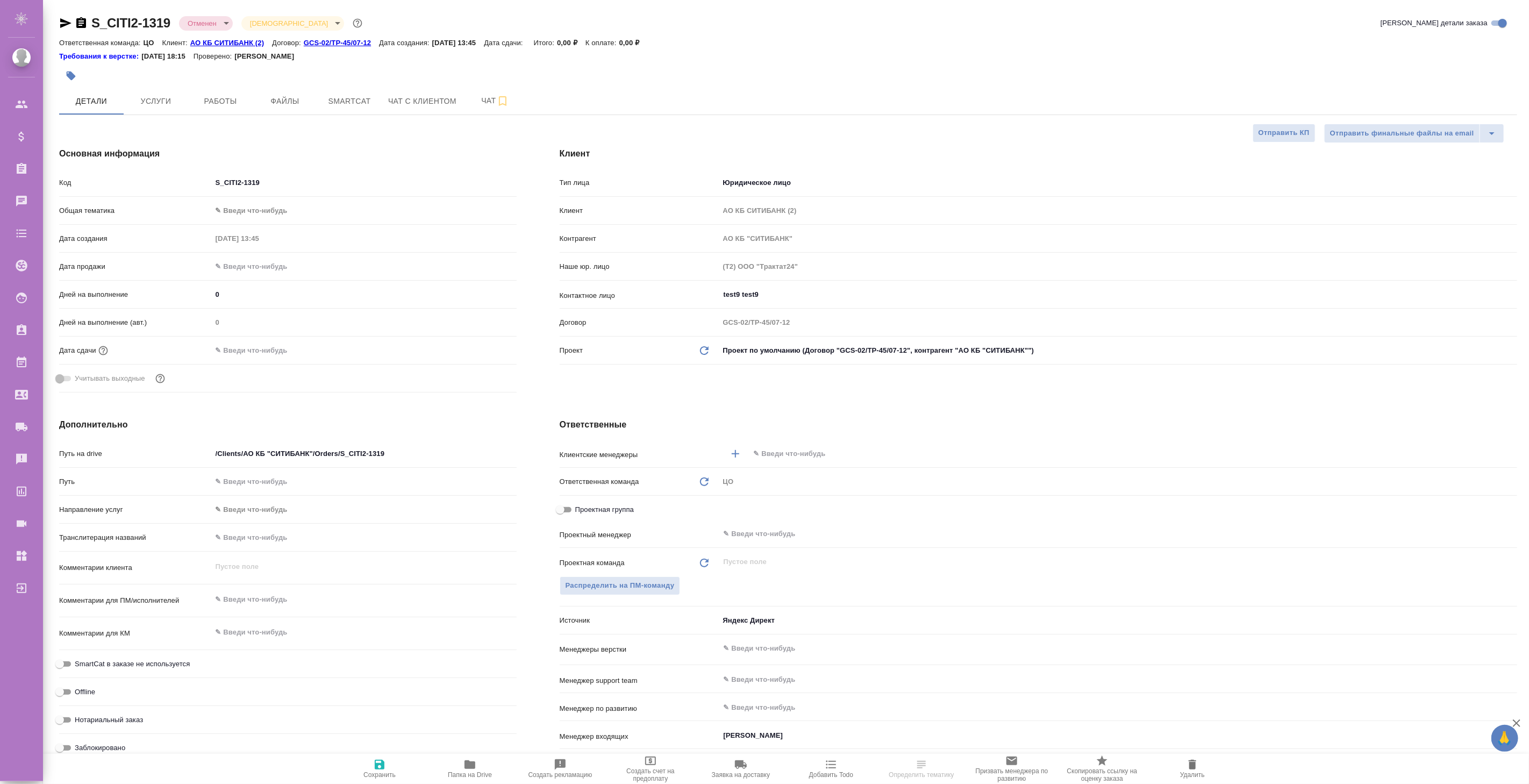
type textarea "x"
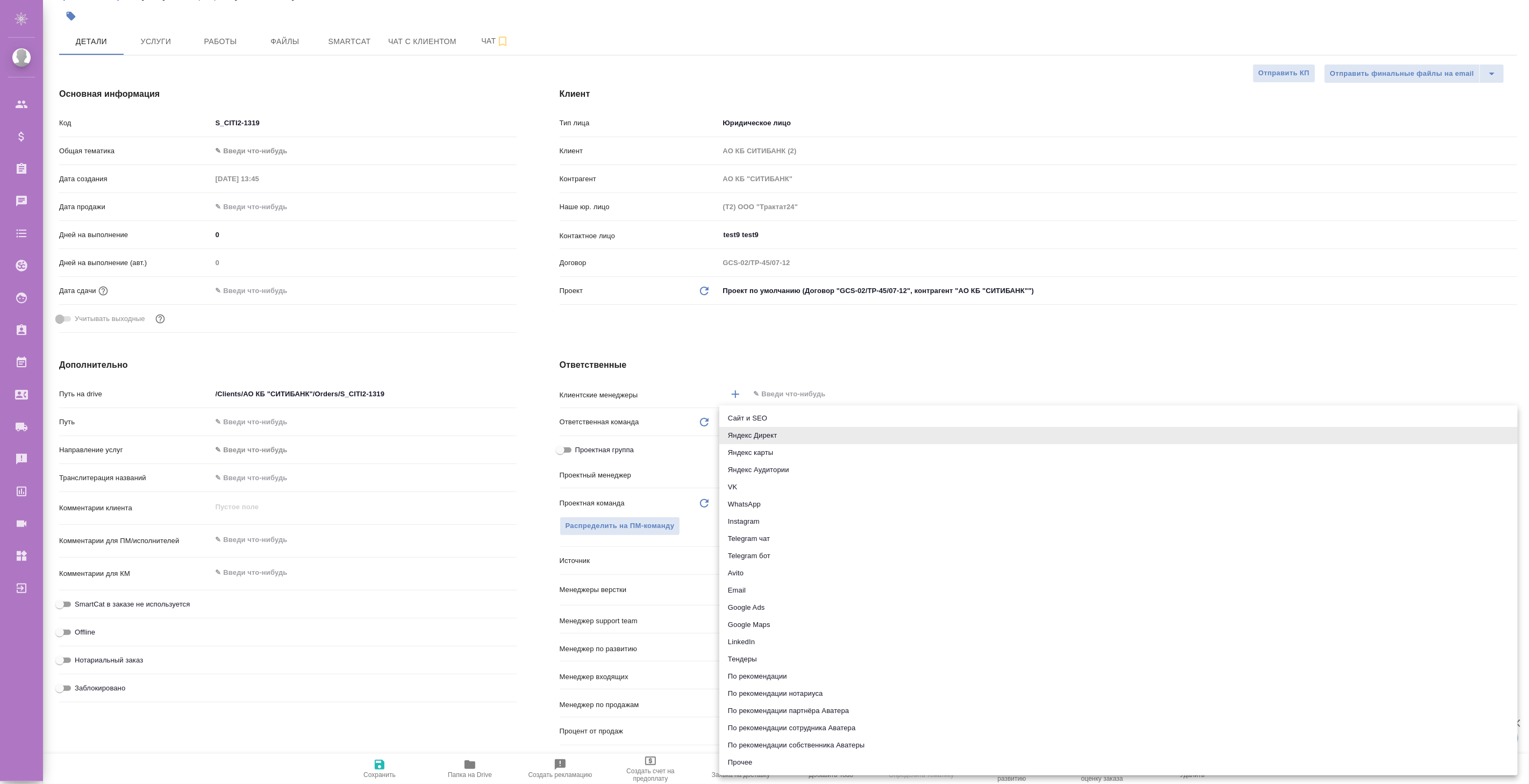
click at [765, 559] on body "🙏 .cls-1 fill:#fff; AWATERA [PERSON_NAME] Спецификации Заказы Чаты Todo Проекты…" at bounding box center [764, 392] width 1529 height 784
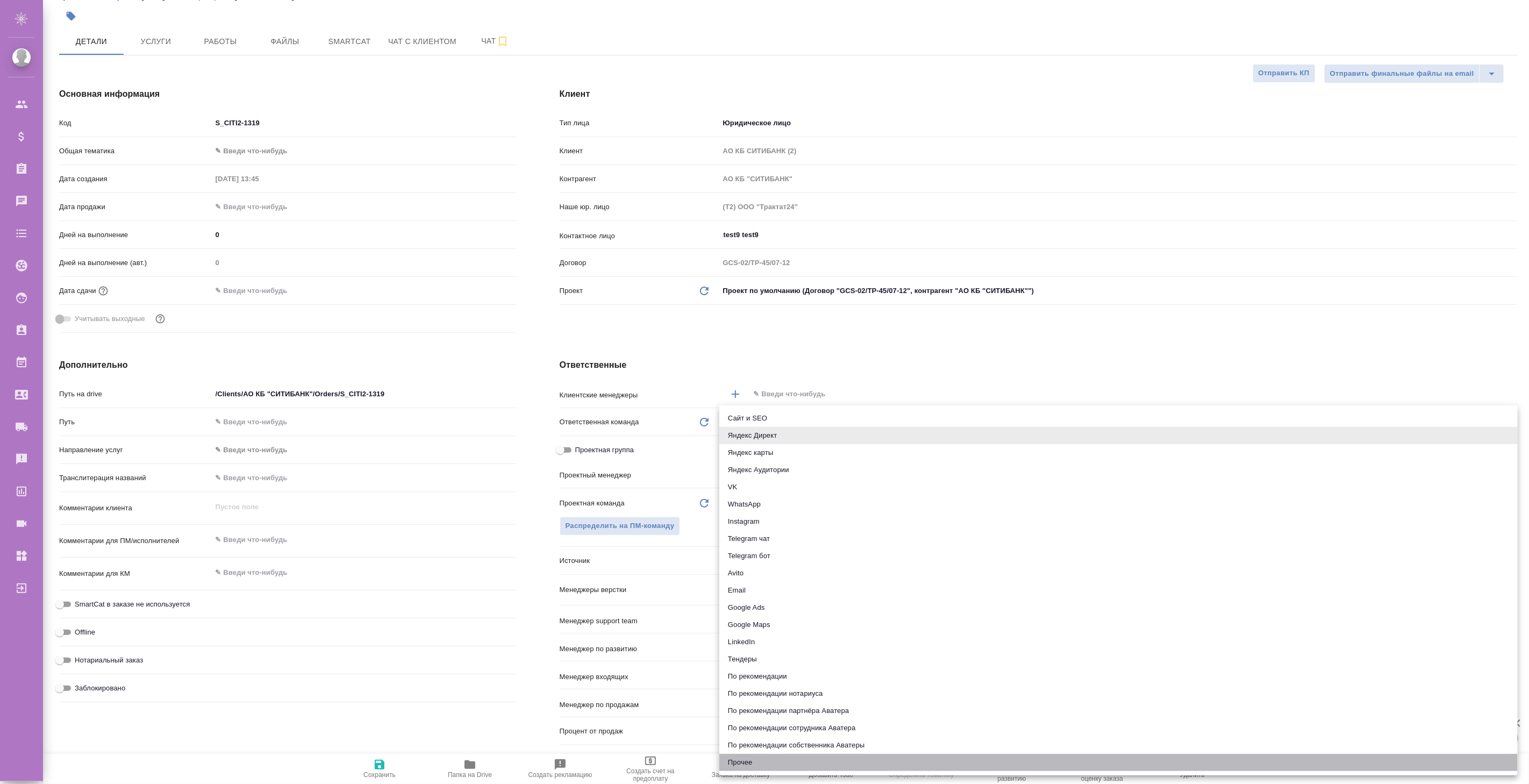
click at [745, 764] on li "Прочее" at bounding box center [1118, 762] width 798 height 17
type textarea "x"
type input "other"
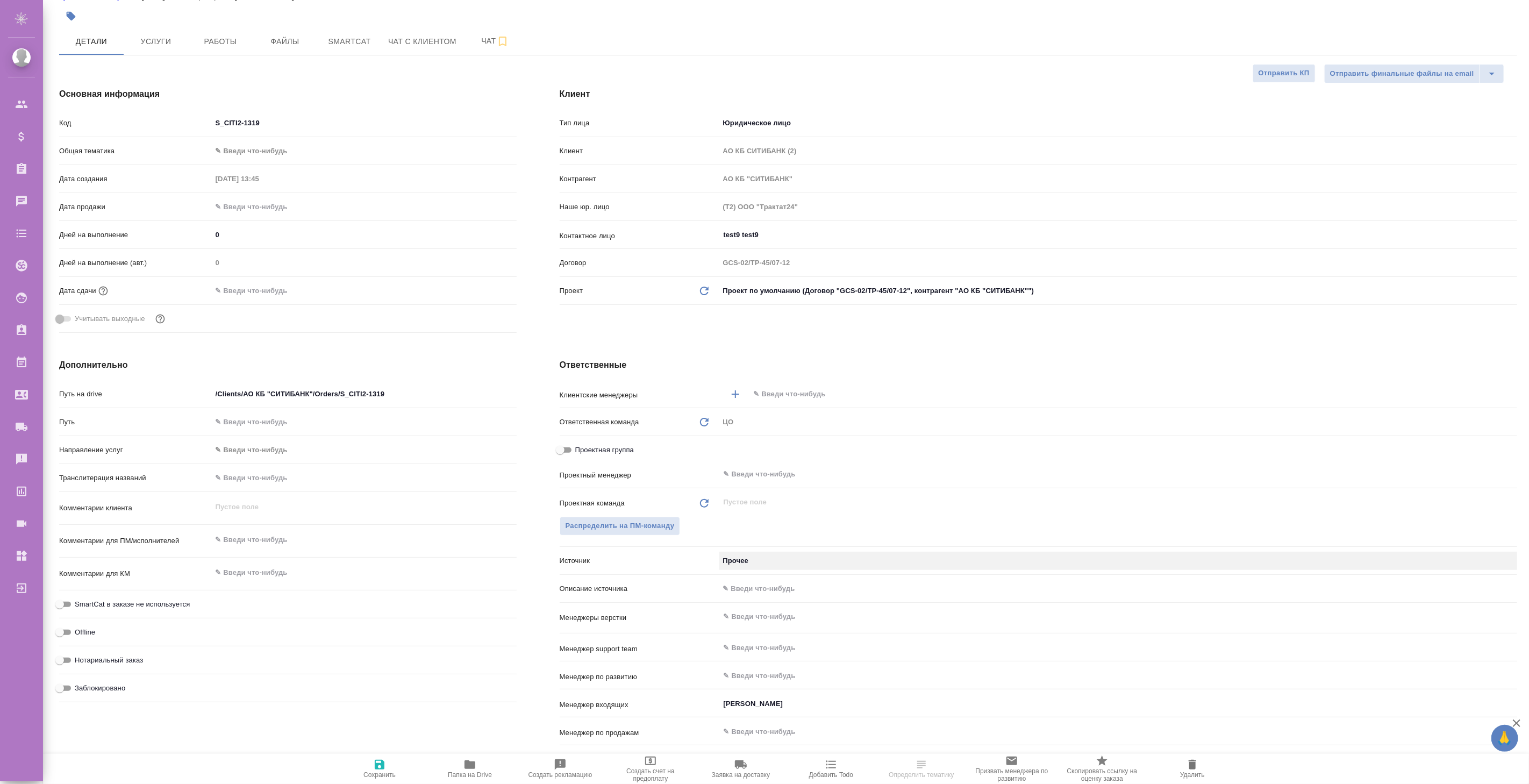
scroll to position [179, 0]
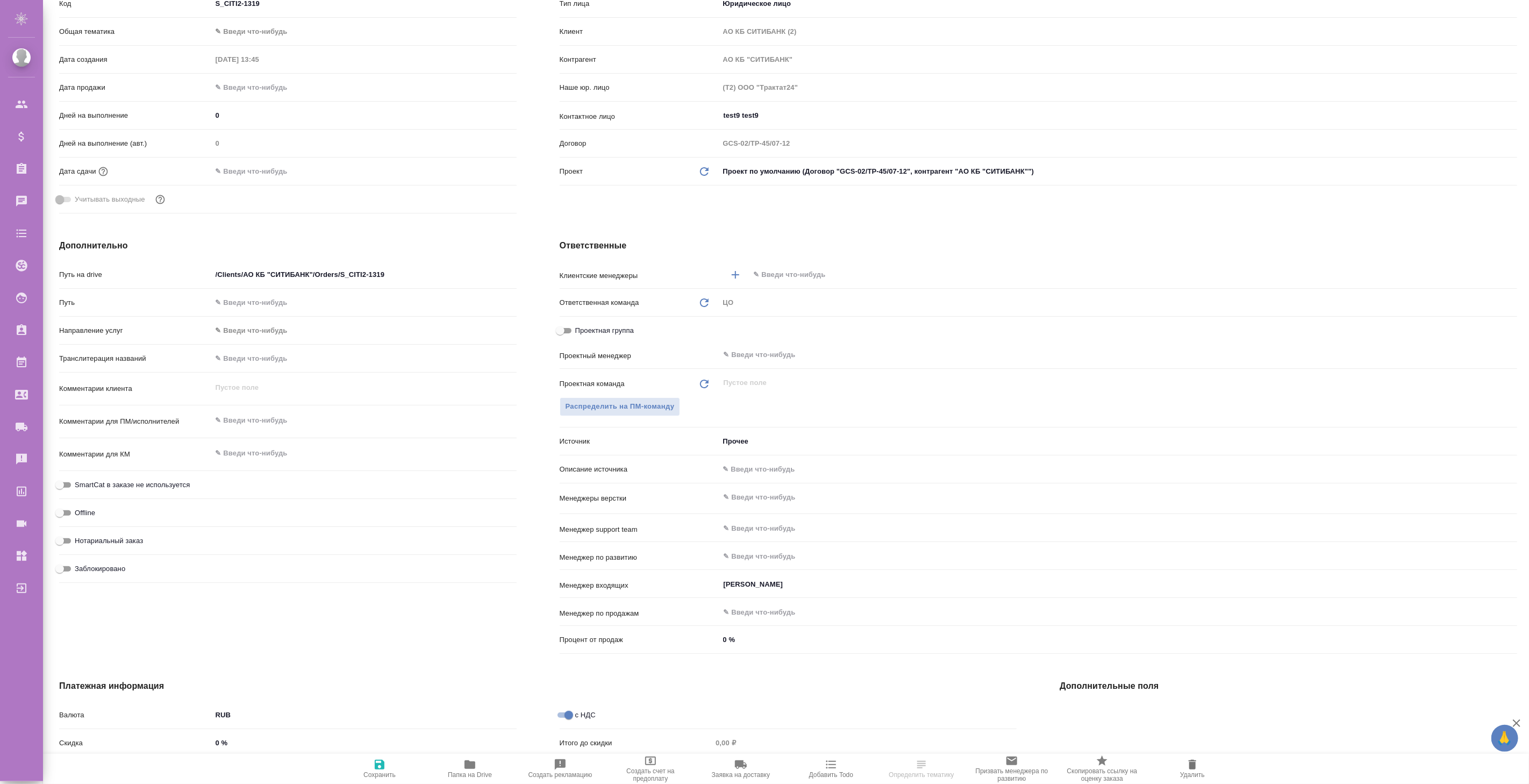
click at [385, 769] on icon "button" at bounding box center [379, 764] width 13 height 13
type textarea "x"
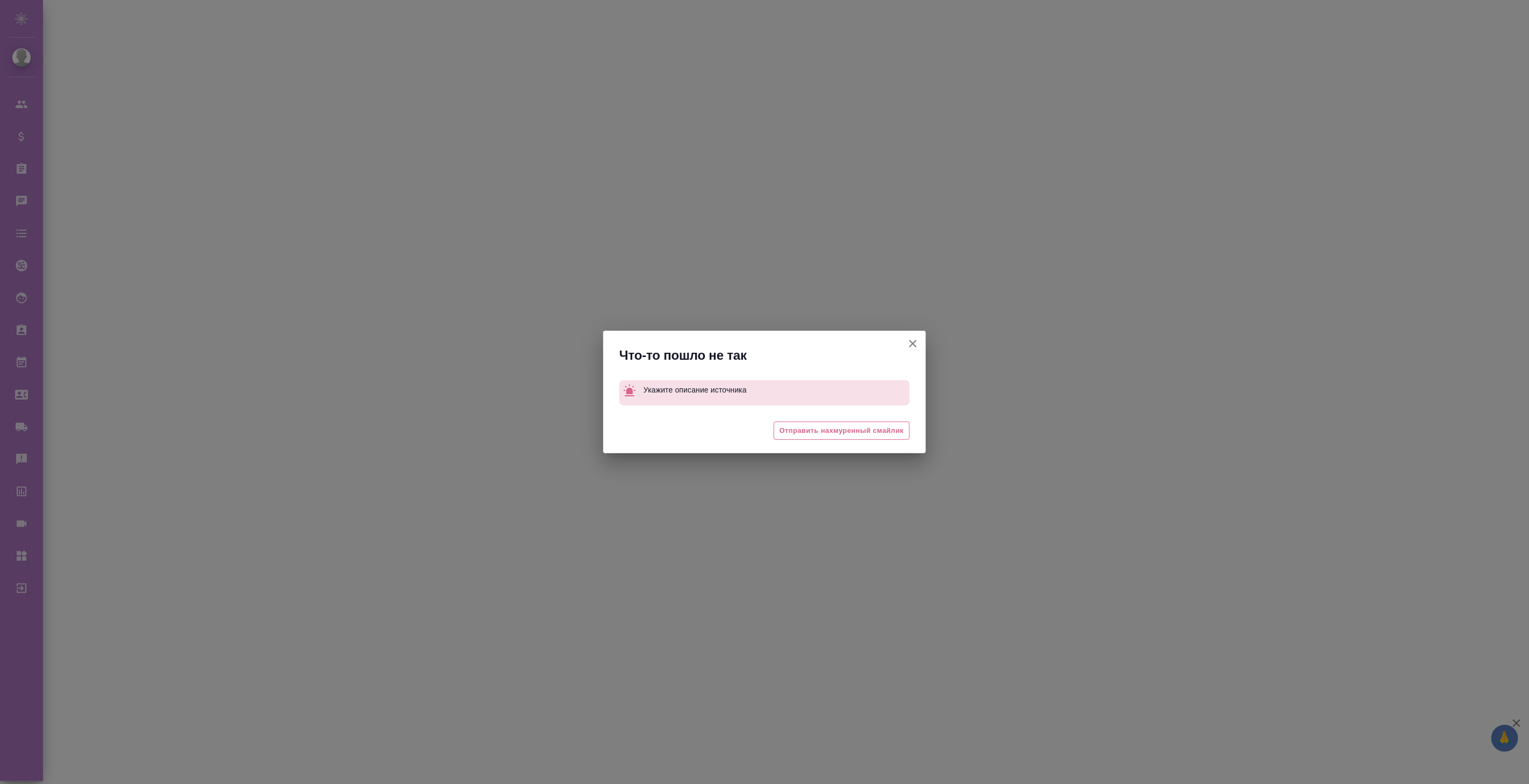
select select "RU"
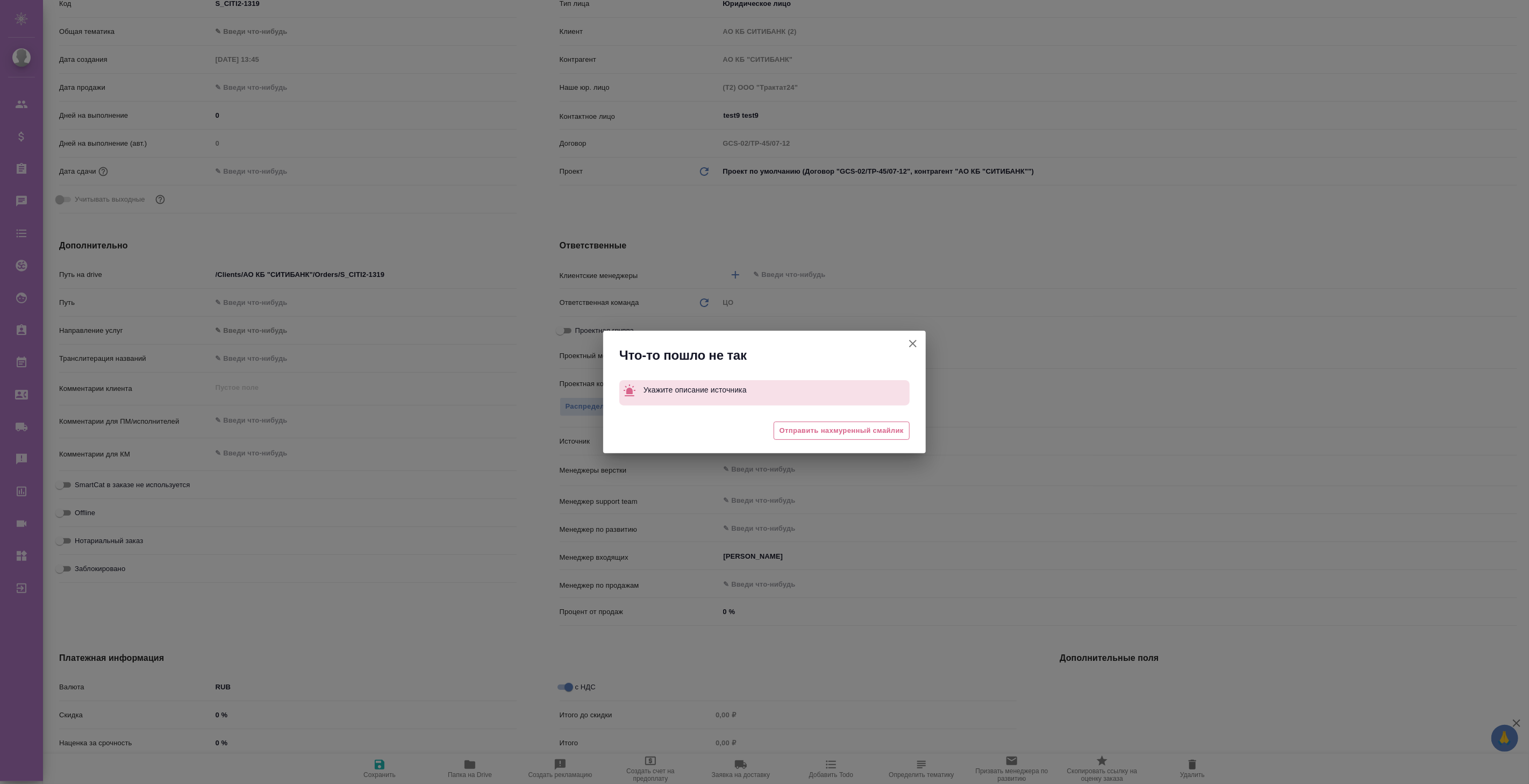
type textarea "x"
click at [912, 341] on icon "button" at bounding box center [913, 344] width 13 height 13
type textarea "x"
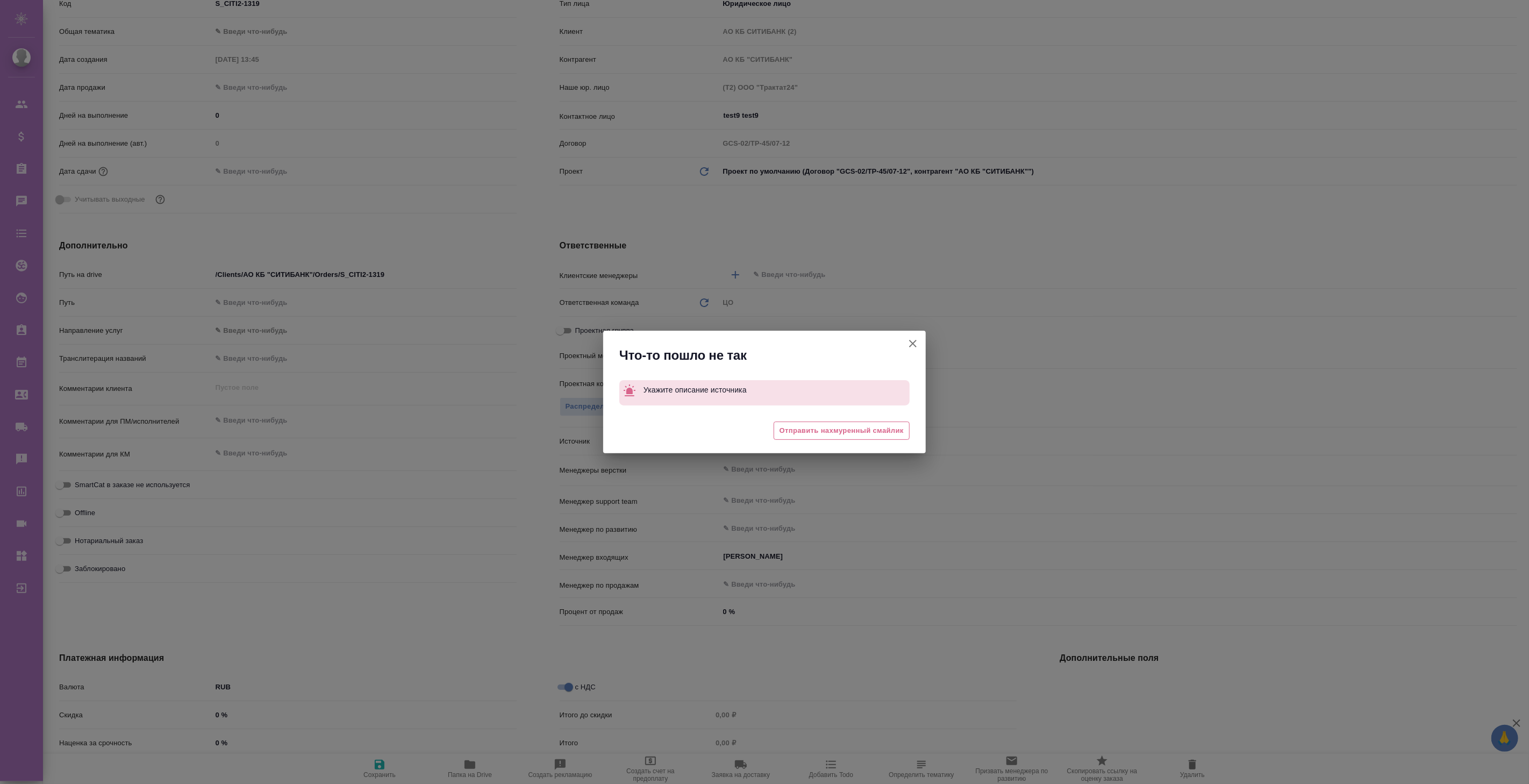
type textarea "x"
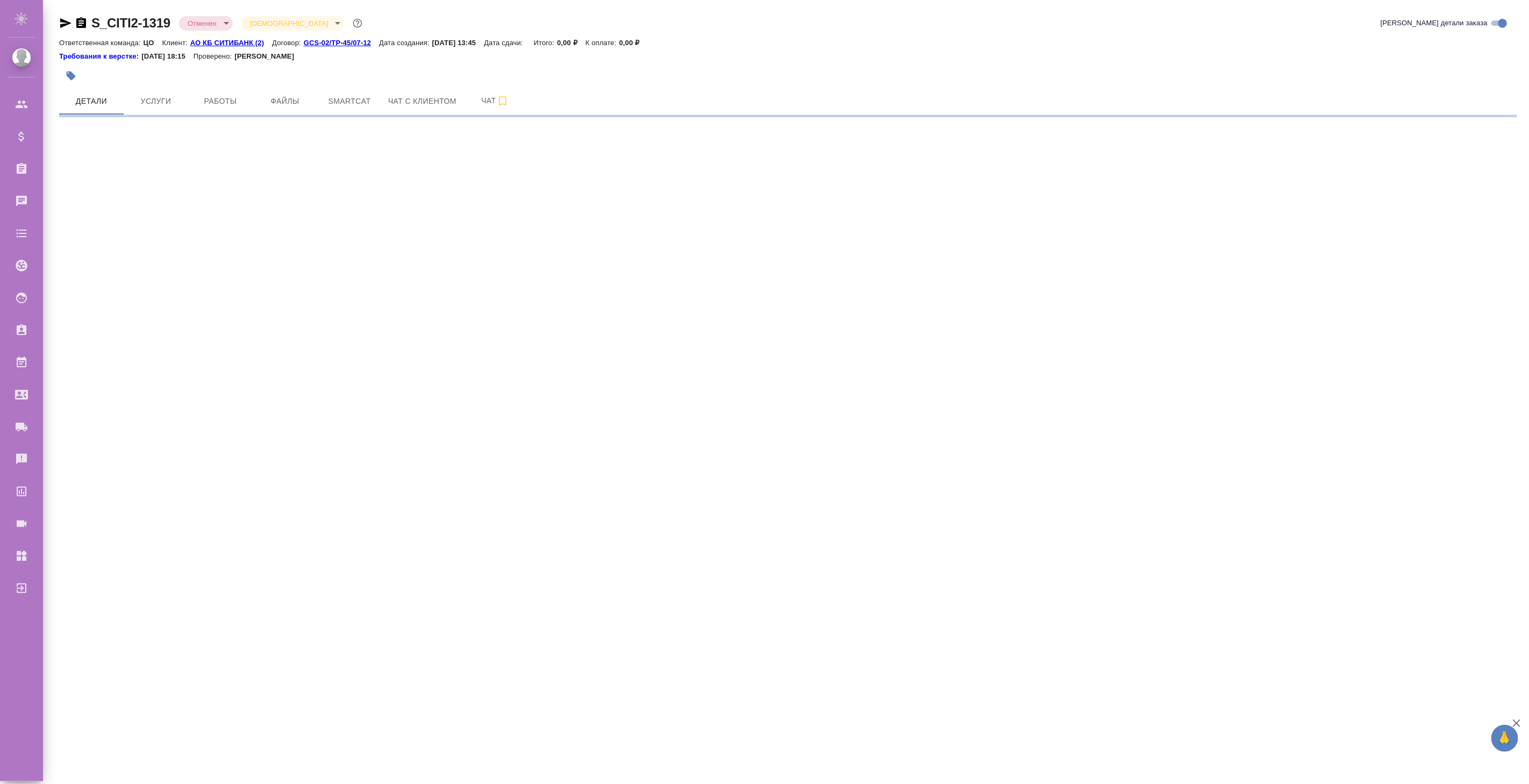
select select "RU"
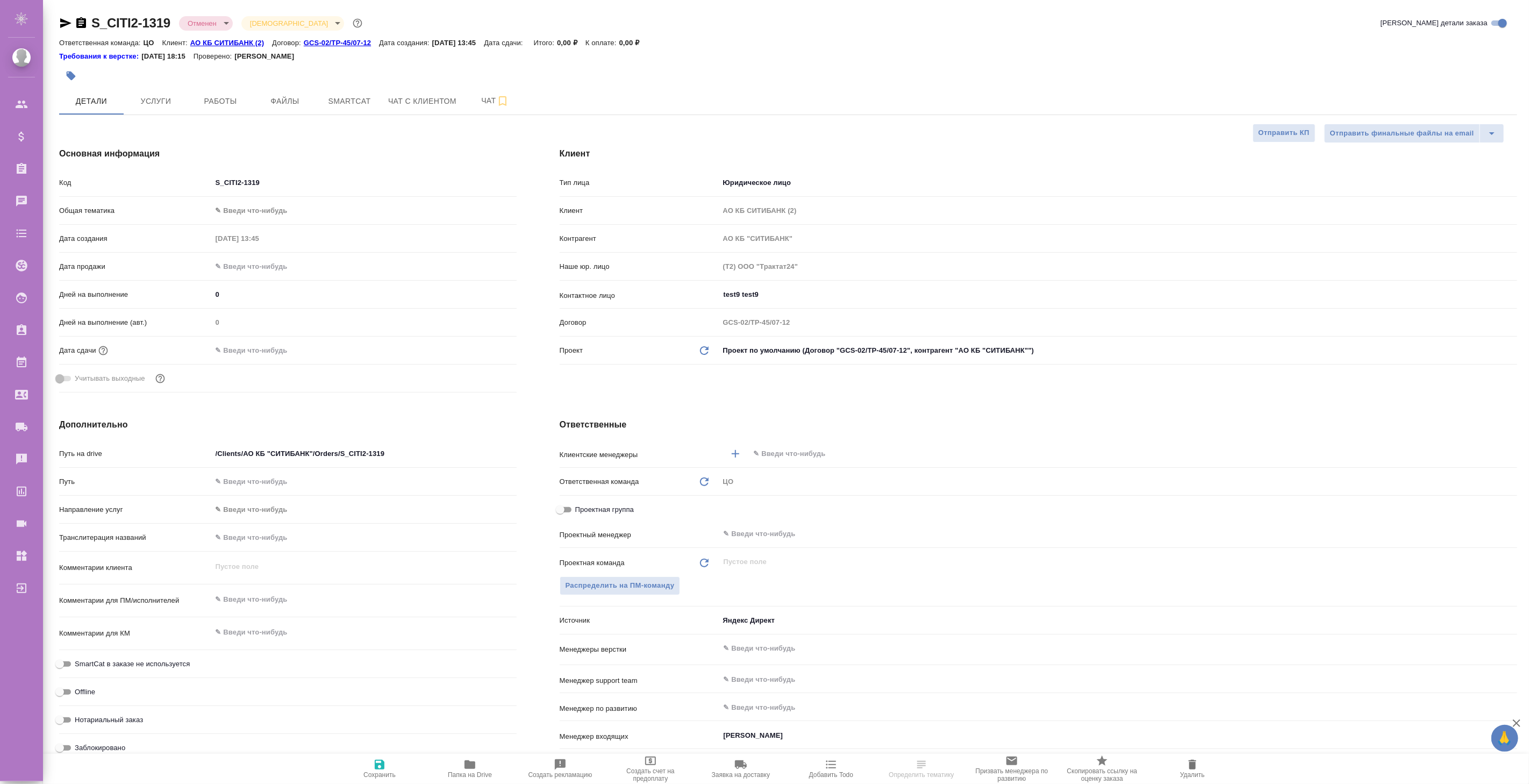
type textarea "x"
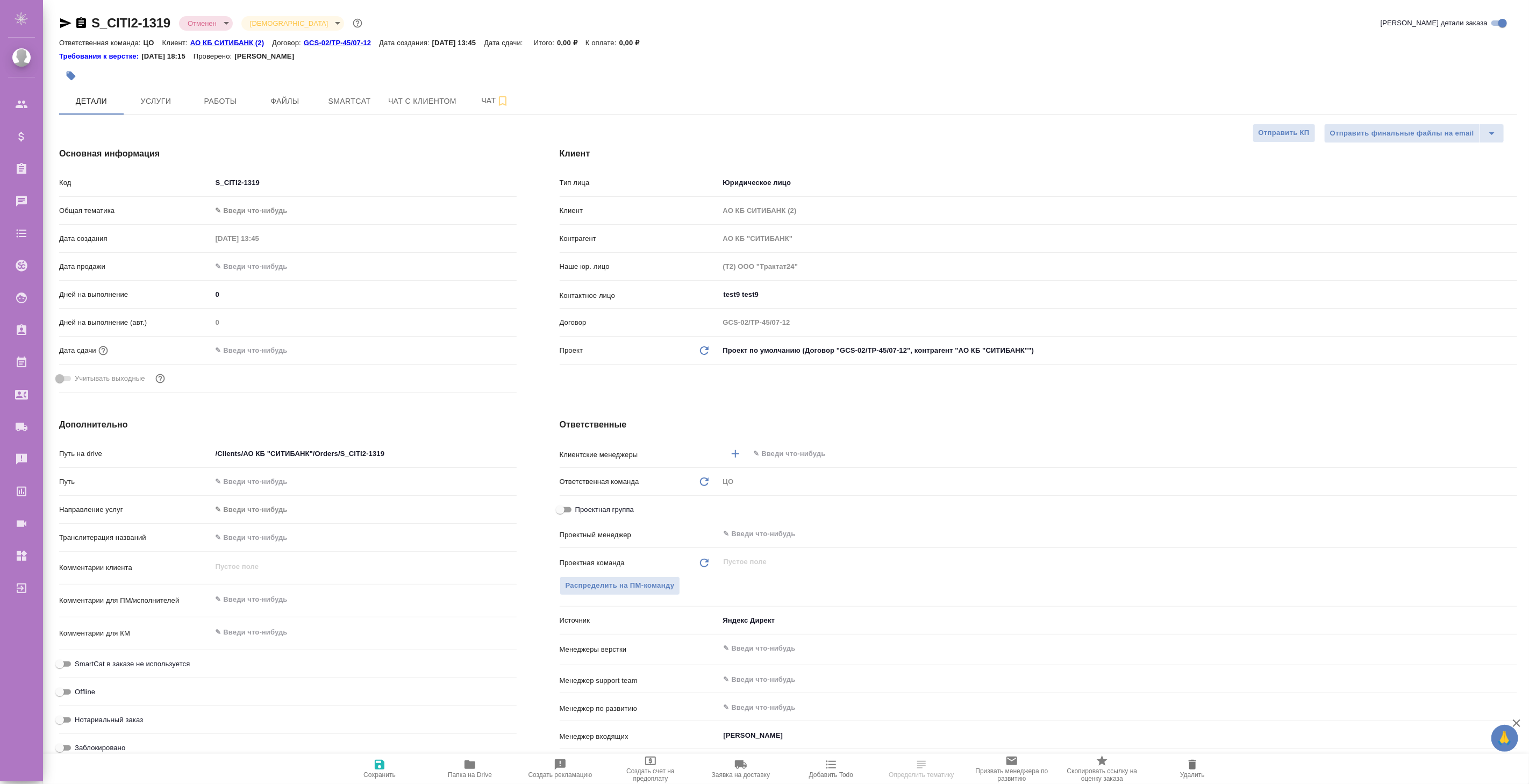
type textarea "x"
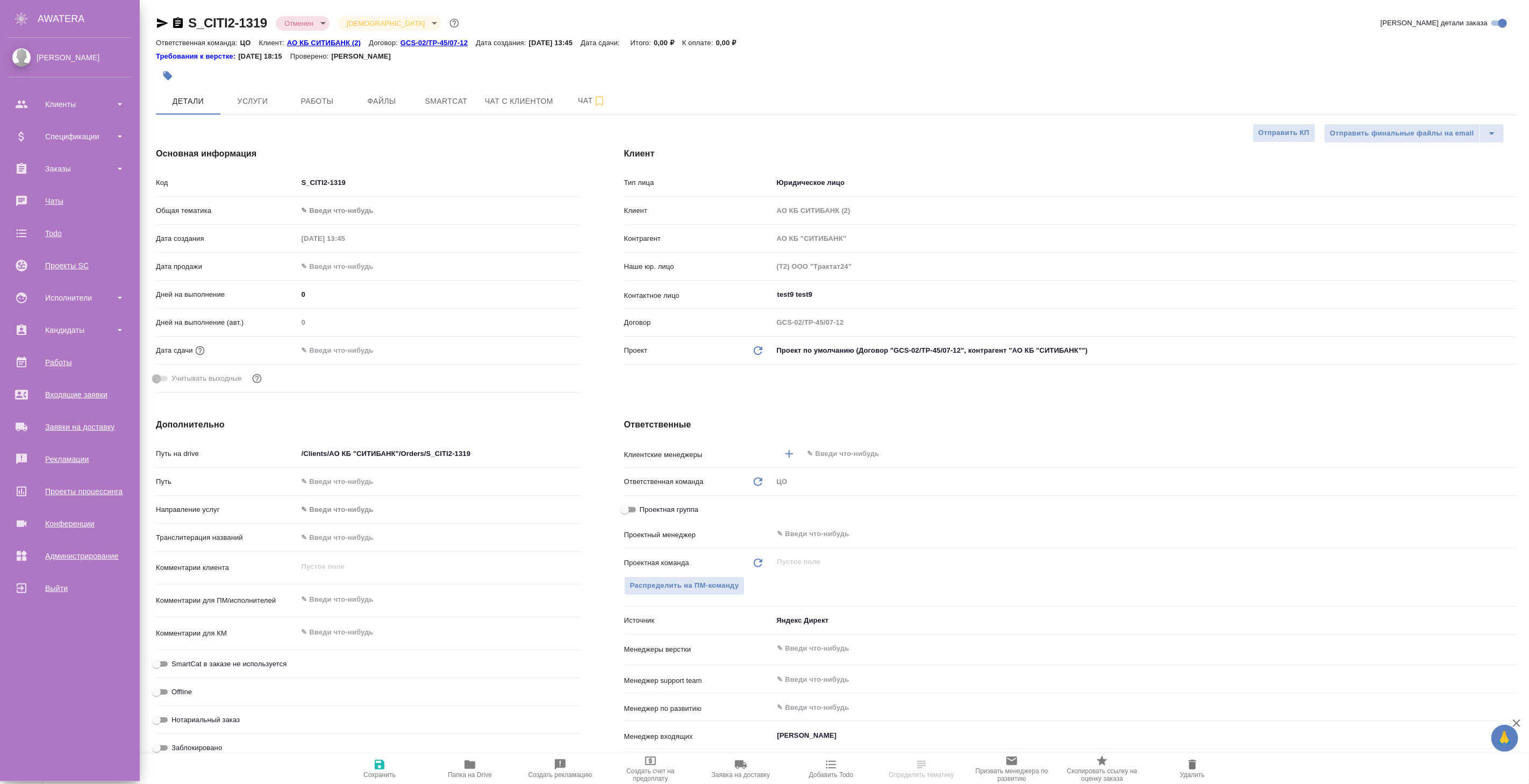
type textarea "x"
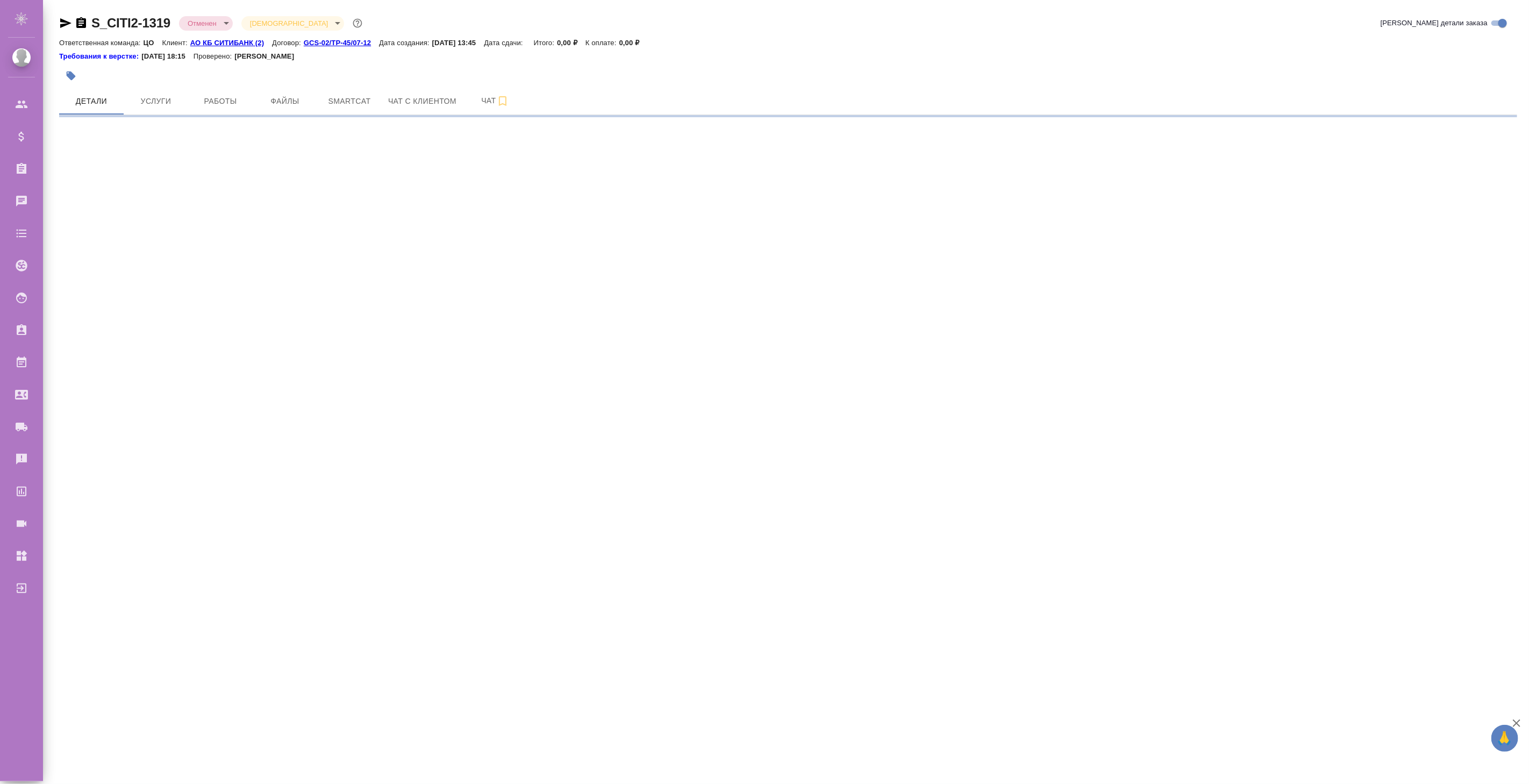
select select "RU"
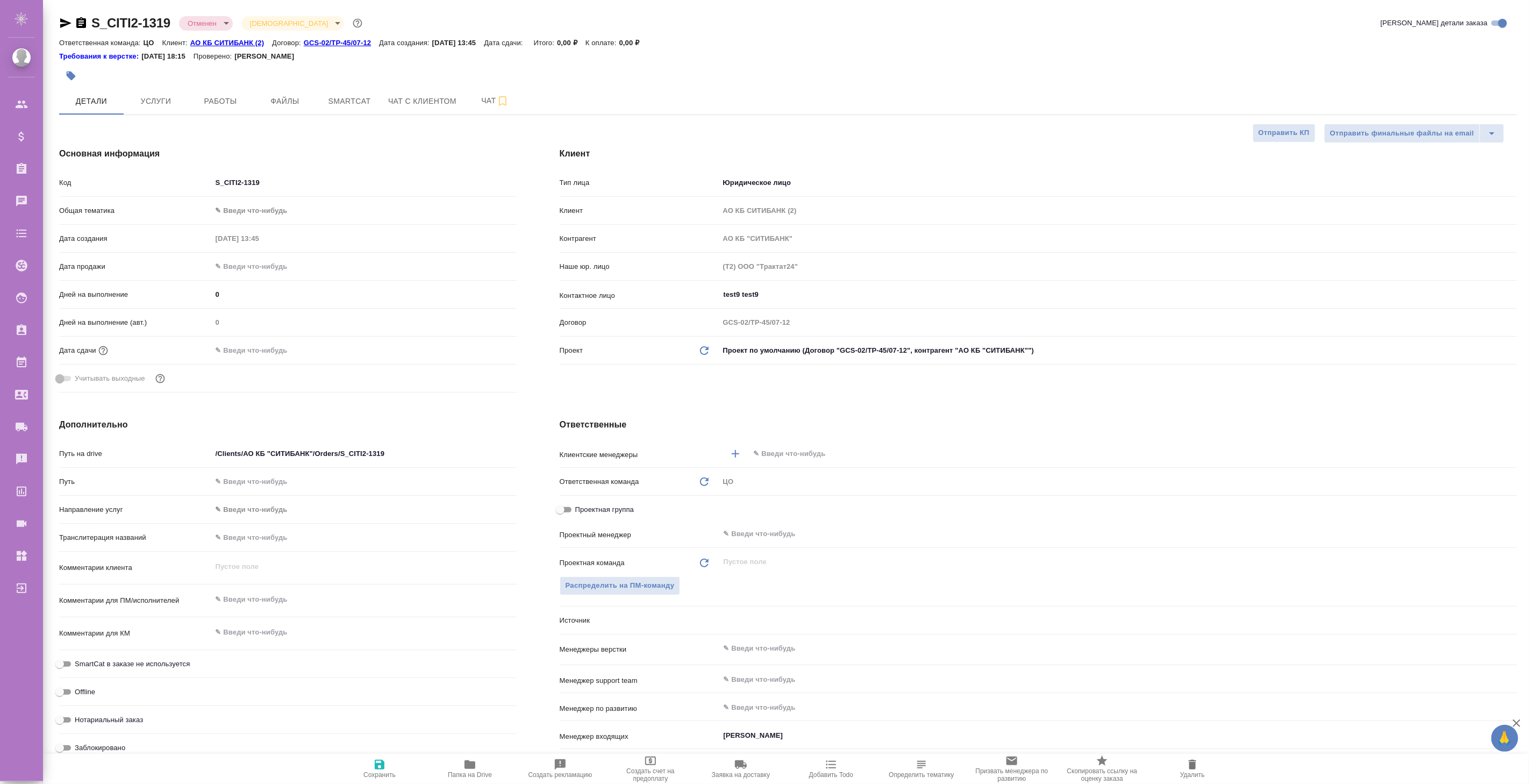
type textarea "x"
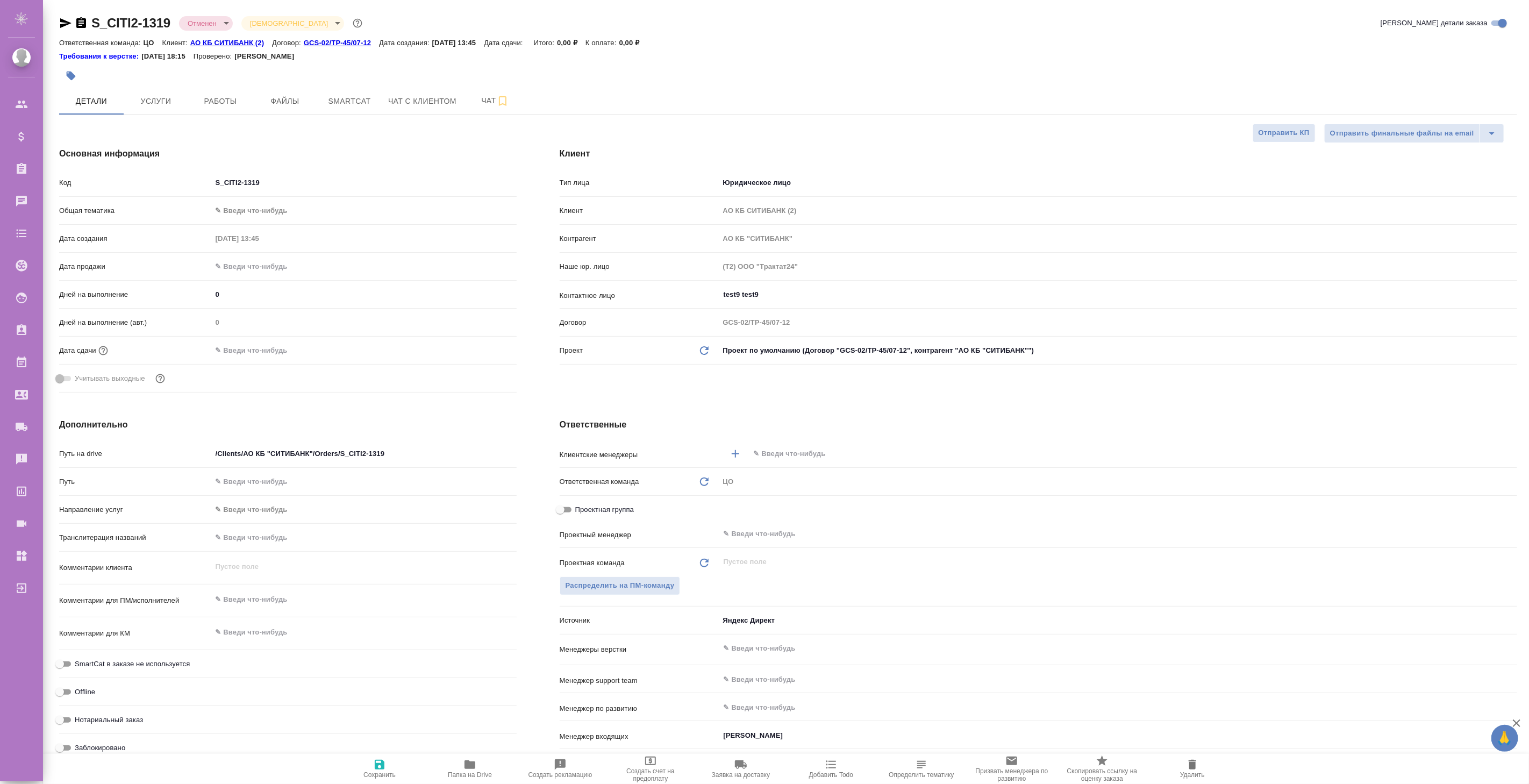
type textarea "x"
